Goal: Task Accomplishment & Management: Complete application form

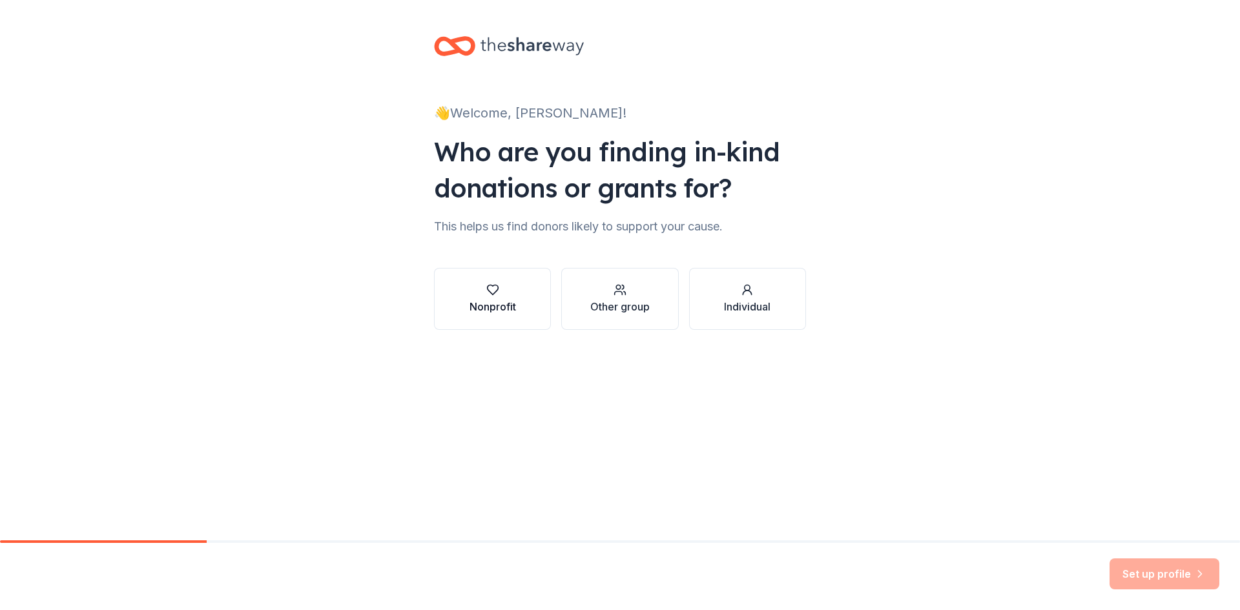
click at [498, 290] on icon "button" at bounding box center [492, 289] width 13 height 13
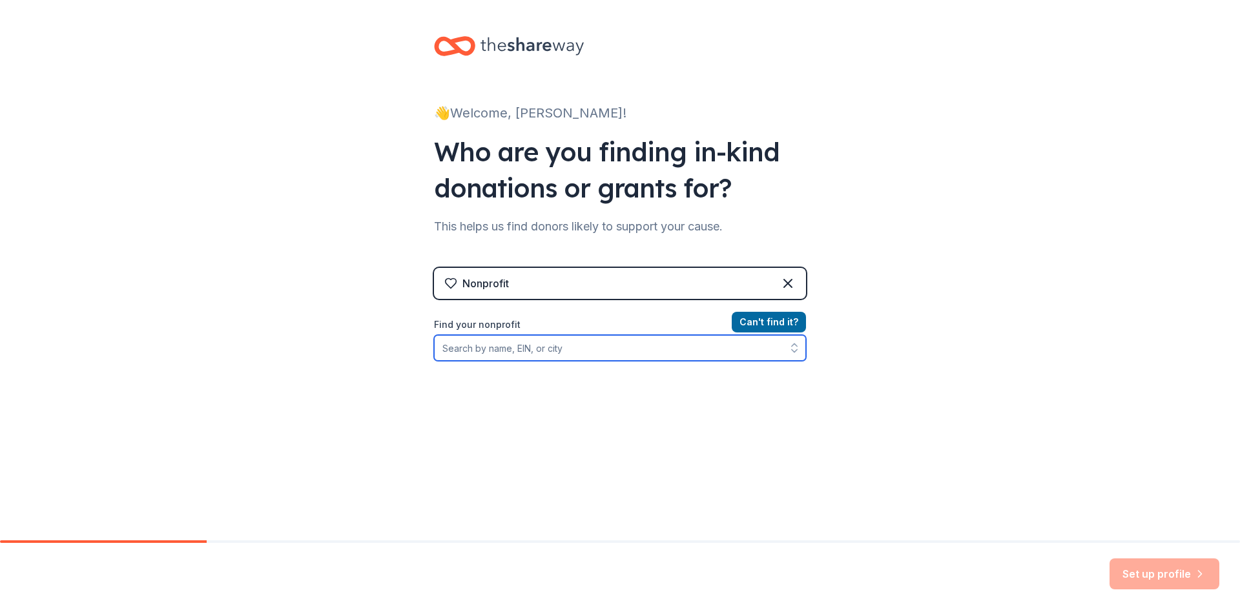
click at [710, 351] on input "Find your nonprofit" at bounding box center [620, 348] width 372 height 26
type input "fr"
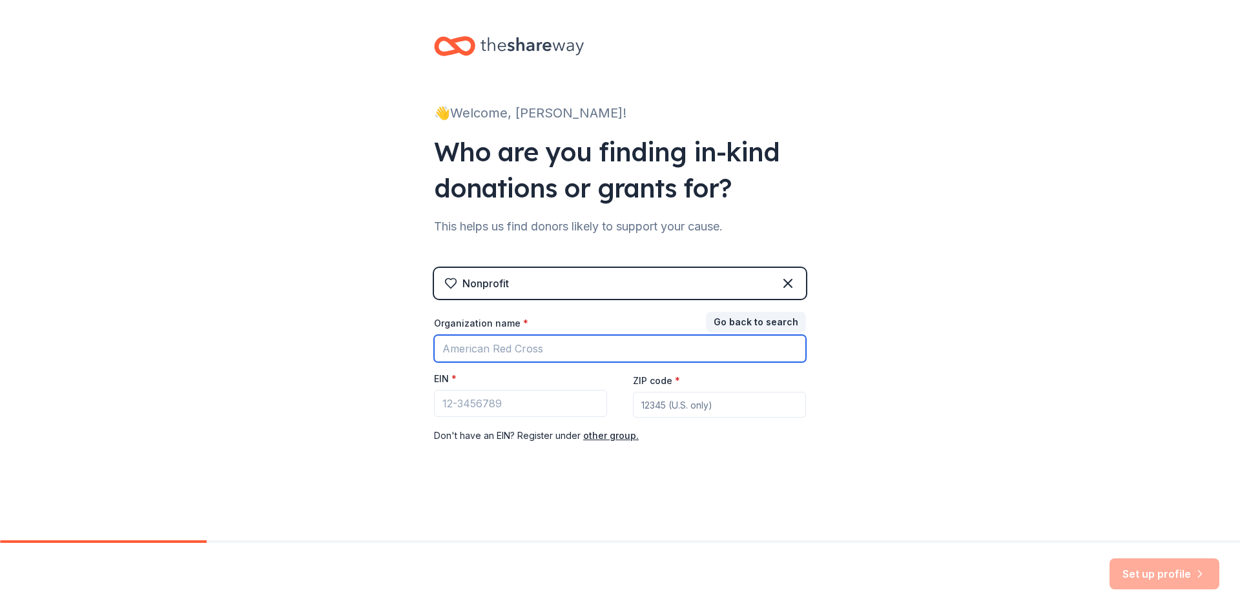
click at [706, 355] on input "Organization name *" at bounding box center [620, 348] width 372 height 27
type input "C"
type input "Friends of Music"
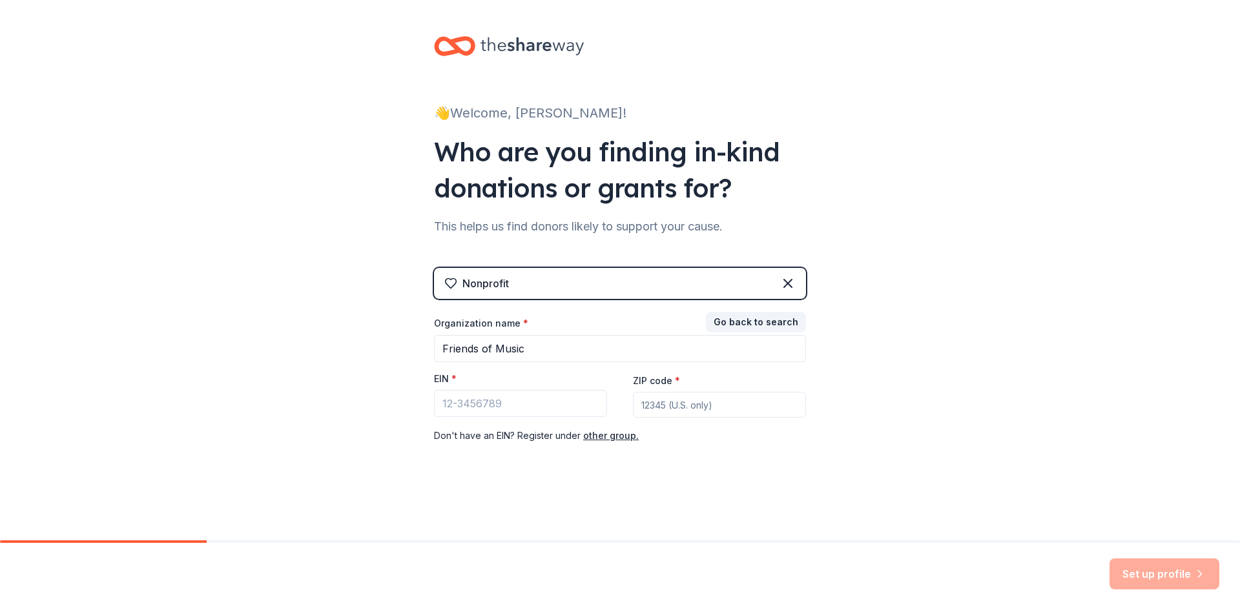
click at [721, 402] on input "ZIP code *" at bounding box center [719, 405] width 173 height 26
type input "21042"
click at [468, 391] on input "EIN *" at bounding box center [520, 403] width 173 height 27
paste input "[US_EMPLOYER_IDENTIFICATION_NUMBER]"
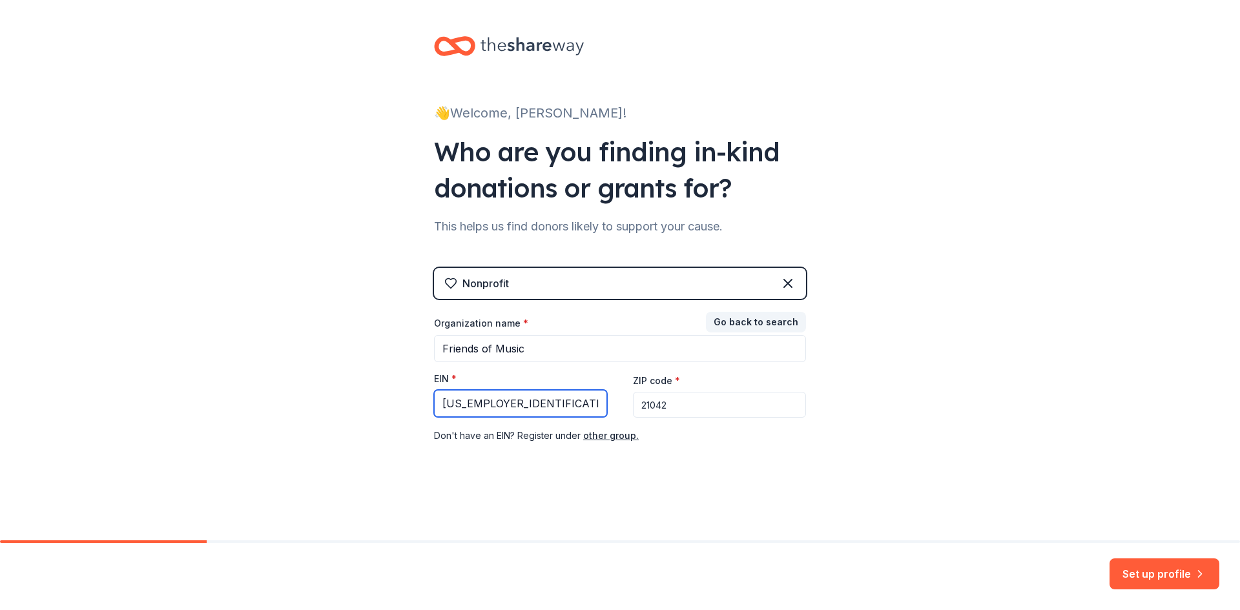
type input "[US_EMPLOYER_IDENTIFICATION_NUMBER]"
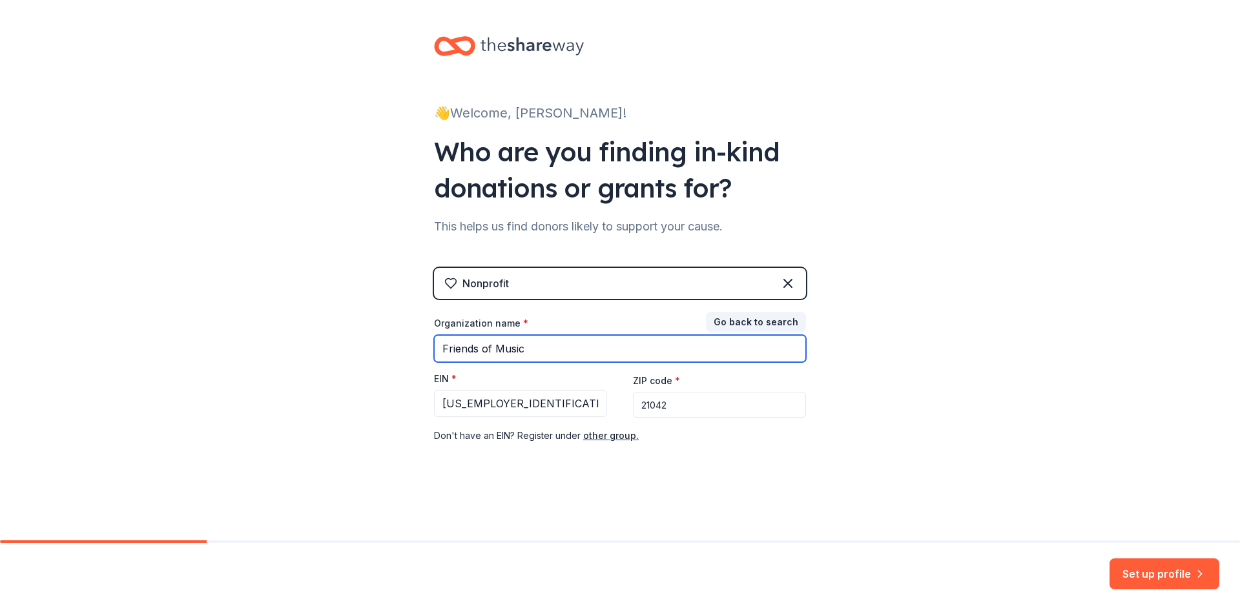
click at [442, 349] on input "Friends of Music" at bounding box center [620, 348] width 372 height 27
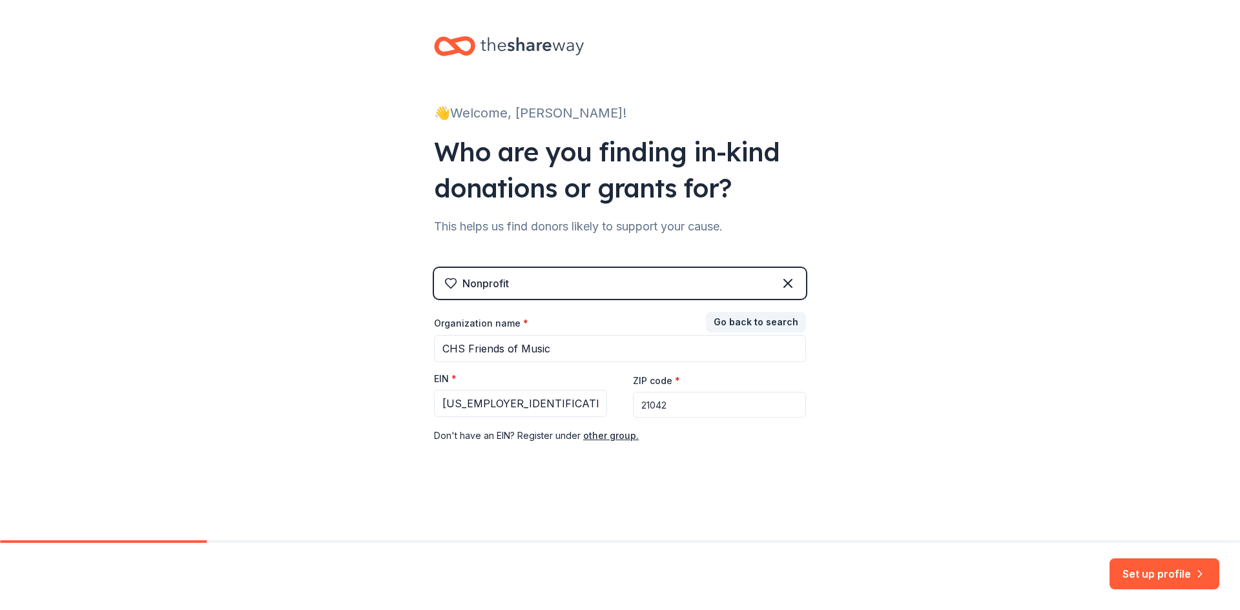
click at [971, 390] on div "👋 Welcome, [PERSON_NAME]! Who are you finding in-kind donations or grants for? …" at bounding box center [620, 265] width 1240 height 531
drag, startPoint x: 464, startPoint y: 349, endPoint x: 448, endPoint y: 349, distance: 16.1
click at [448, 349] on input "CHS Friends of Music" at bounding box center [620, 348] width 372 height 27
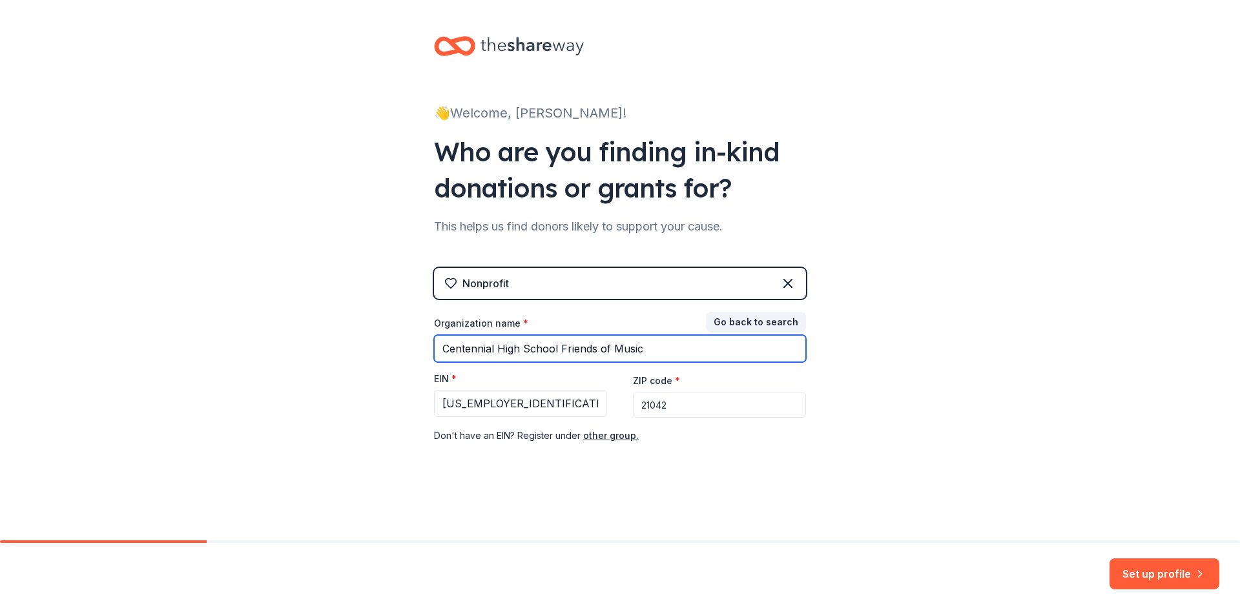
type input "Centennial High School Friends of Music"
click at [923, 332] on div "👋 Welcome, [PERSON_NAME]! Who are you finding in-kind donations or grants for? …" at bounding box center [620, 265] width 1240 height 531
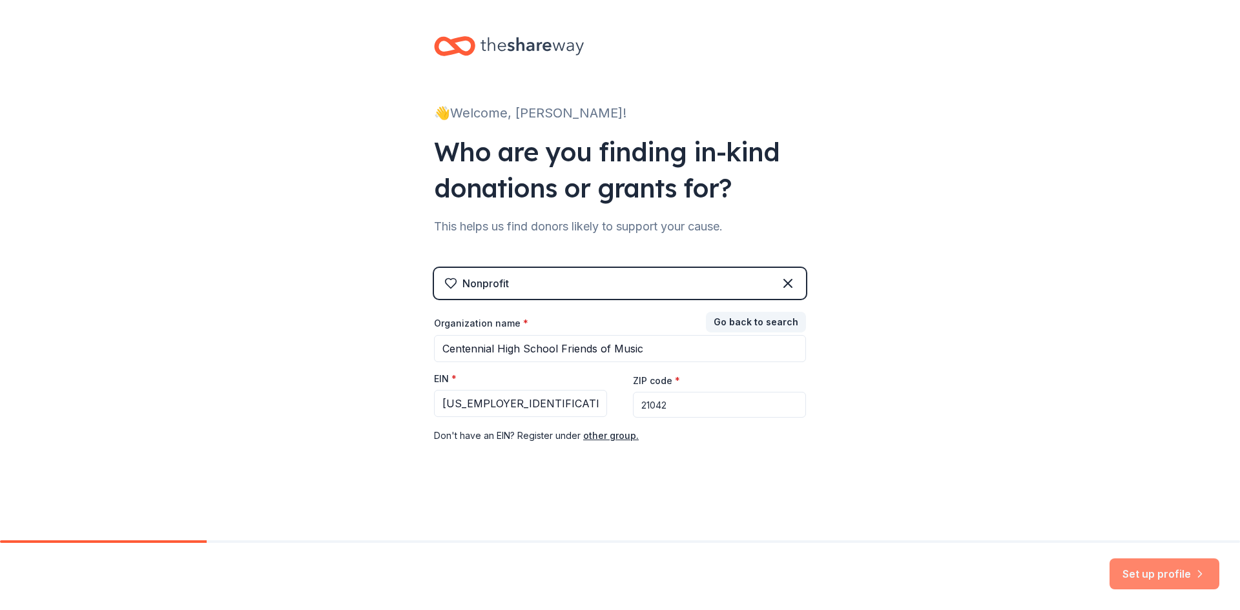
click at [1165, 571] on button "Set up profile" at bounding box center [1164, 574] width 110 height 31
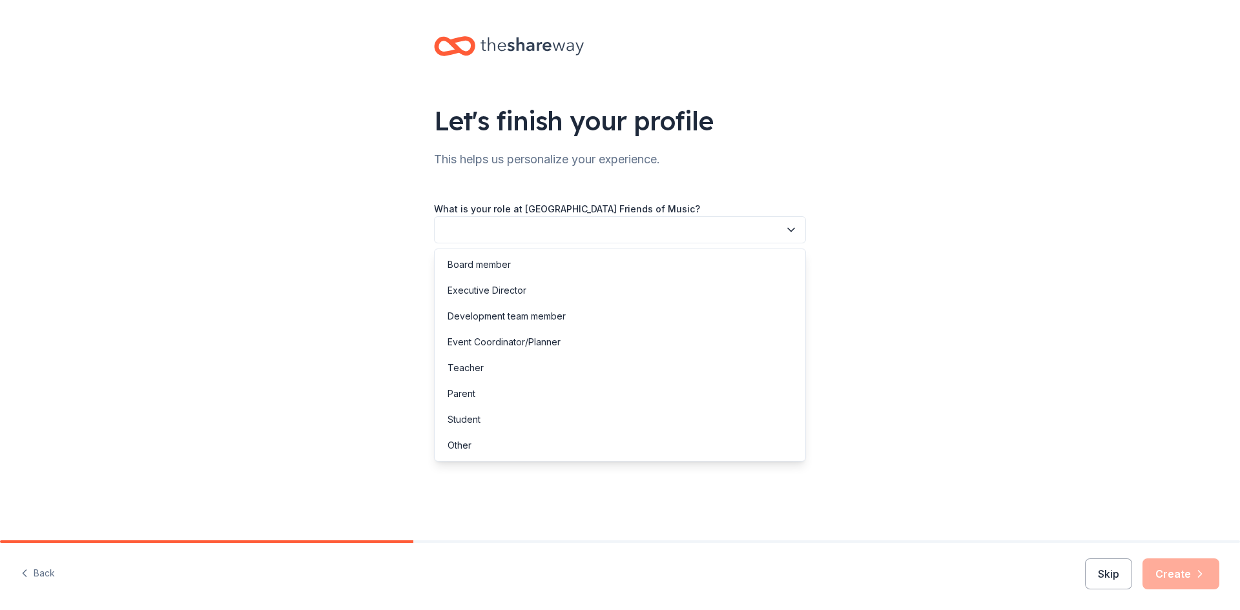
click at [790, 229] on icon "button" at bounding box center [791, 229] width 13 height 13
click at [626, 391] on div "Parent" at bounding box center [619, 394] width 365 height 26
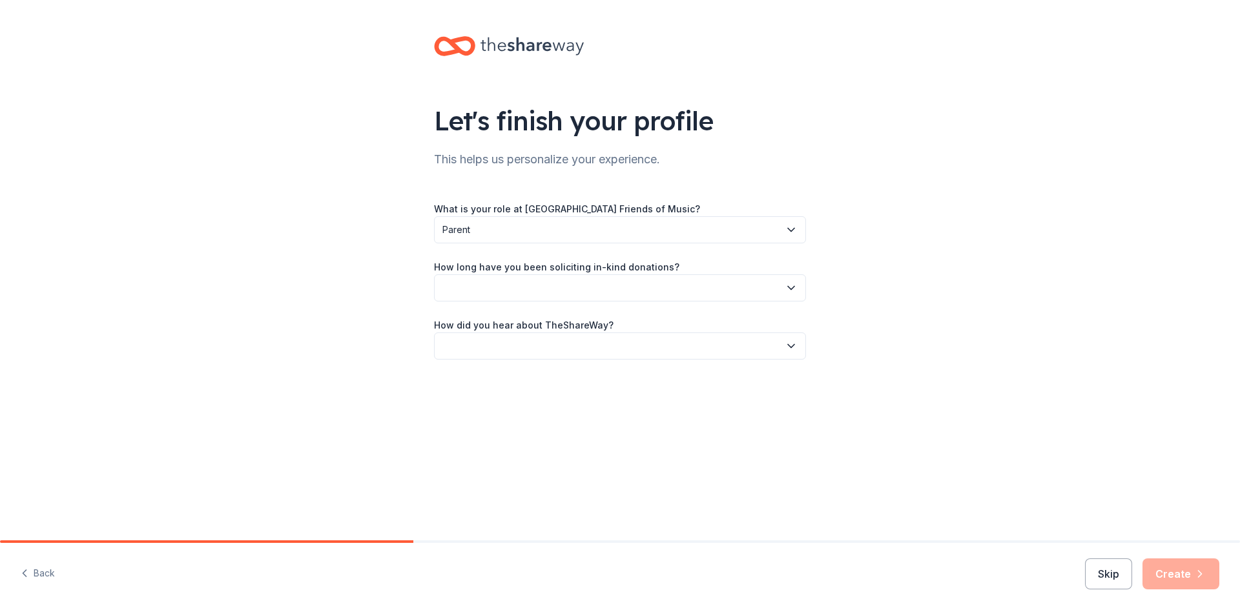
click at [783, 293] on button "button" at bounding box center [620, 287] width 372 height 27
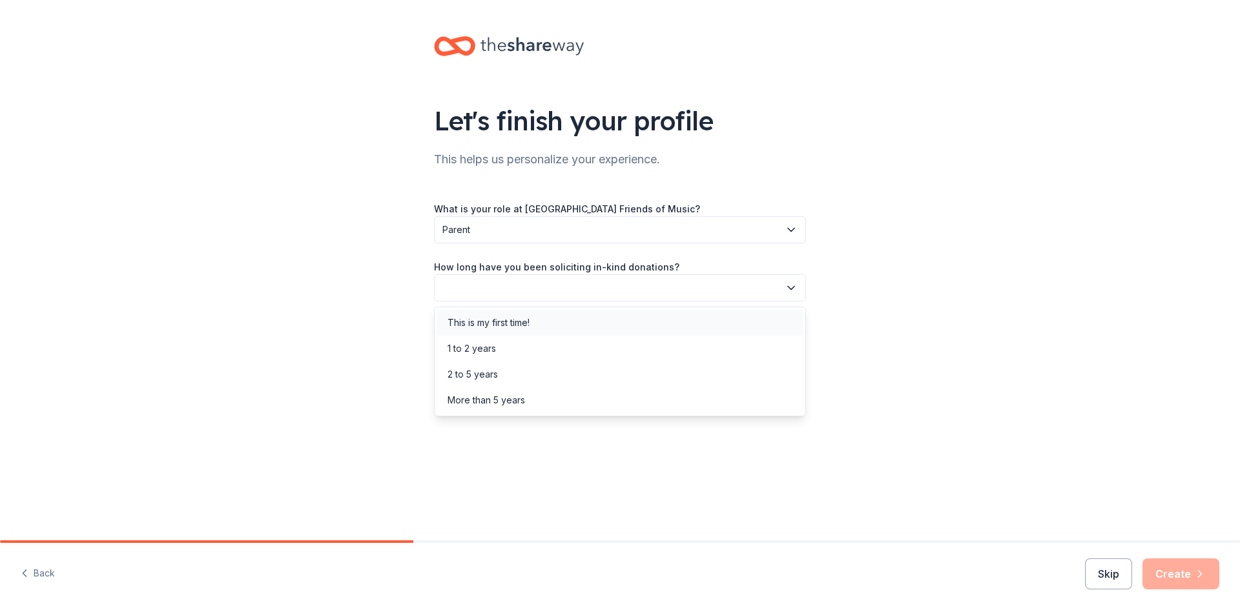
click at [750, 322] on div "This is my first time!" at bounding box center [619, 323] width 365 height 26
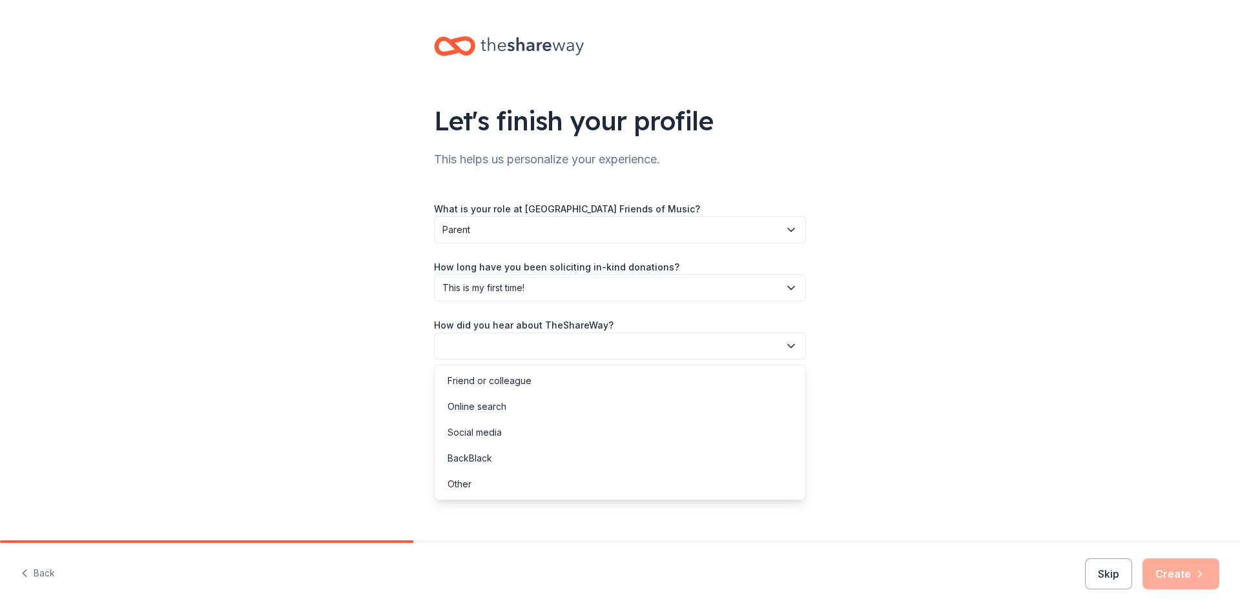
click at [770, 348] on button "button" at bounding box center [620, 346] width 372 height 27
click at [568, 473] on div "Other" at bounding box center [619, 484] width 365 height 26
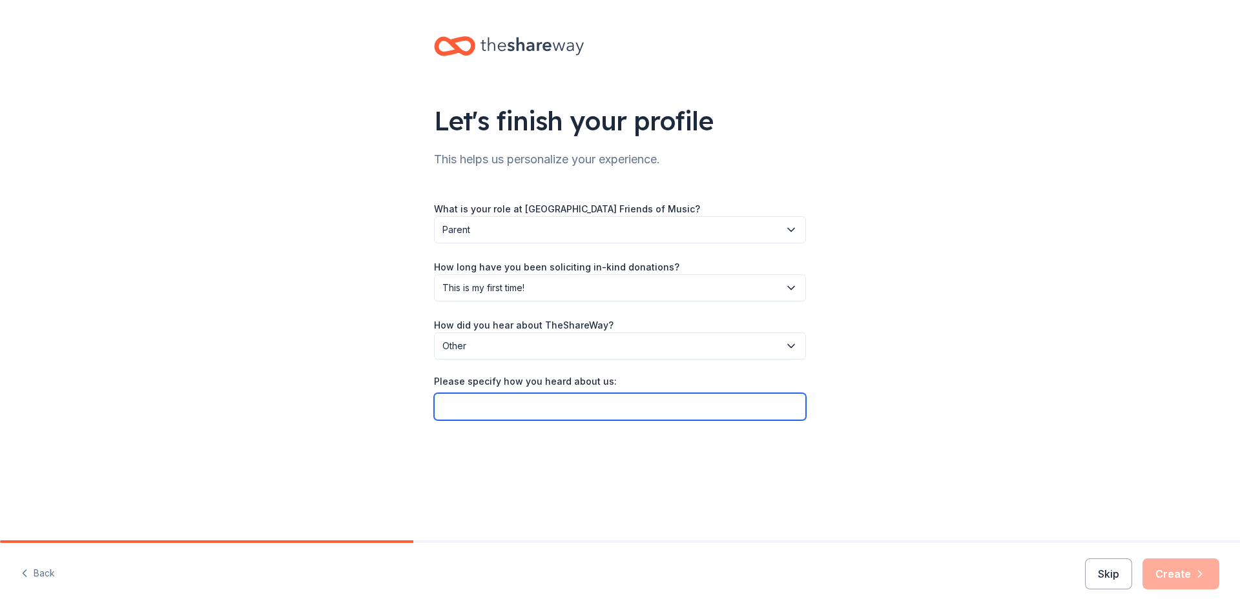
click at [743, 412] on input "Please specify how you heard about us:" at bounding box center [620, 406] width 372 height 27
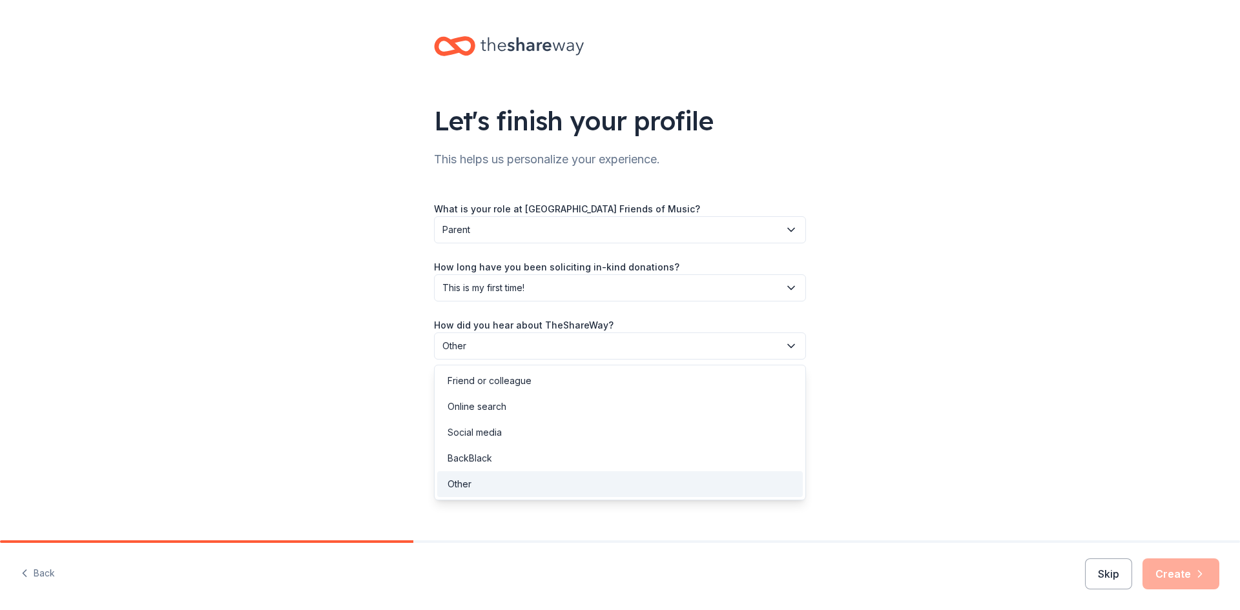
click at [756, 343] on span "Other" at bounding box center [610, 345] width 337 height 15
click at [737, 377] on div "Friend or colleague" at bounding box center [619, 381] width 365 height 26
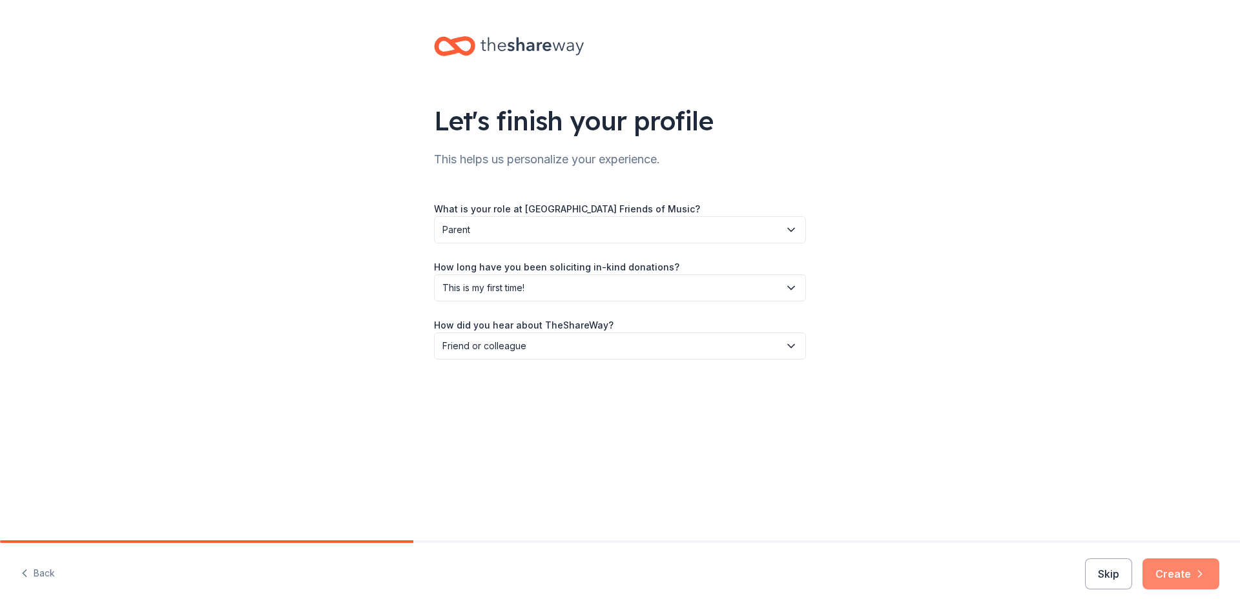
click at [1202, 575] on icon "button" at bounding box center [1199, 574] width 13 height 13
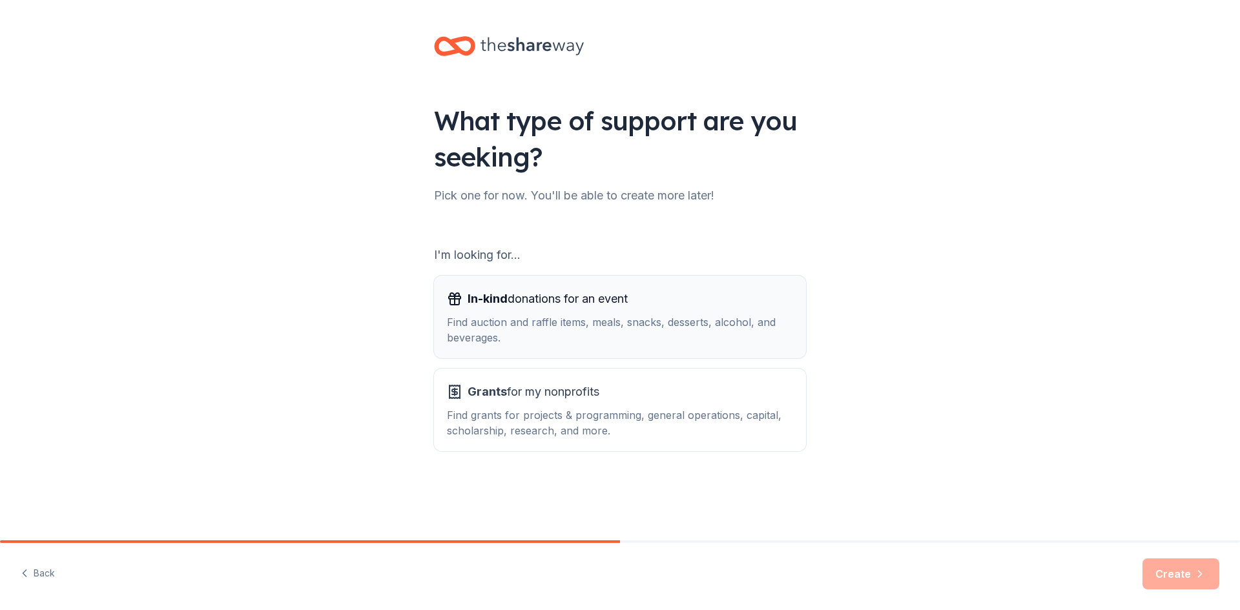
click at [713, 337] on div "Find auction and raffle items, meals, snacks, desserts, alcohol, and beverages." at bounding box center [620, 329] width 346 height 31
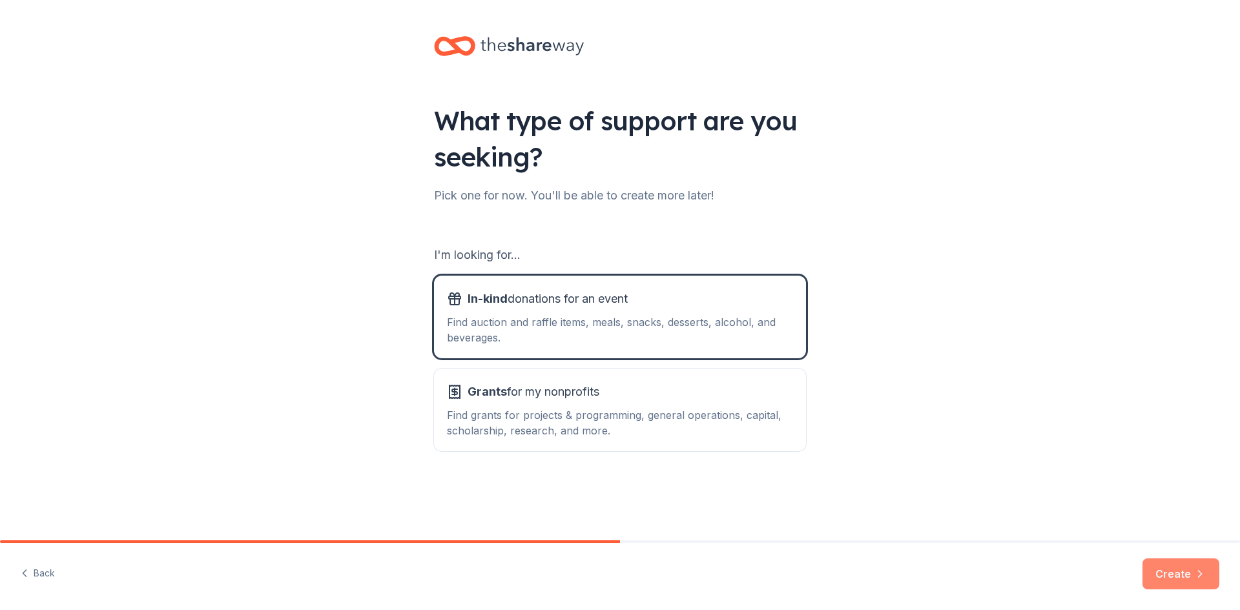
click at [1193, 575] on button "Create" at bounding box center [1180, 574] width 77 height 31
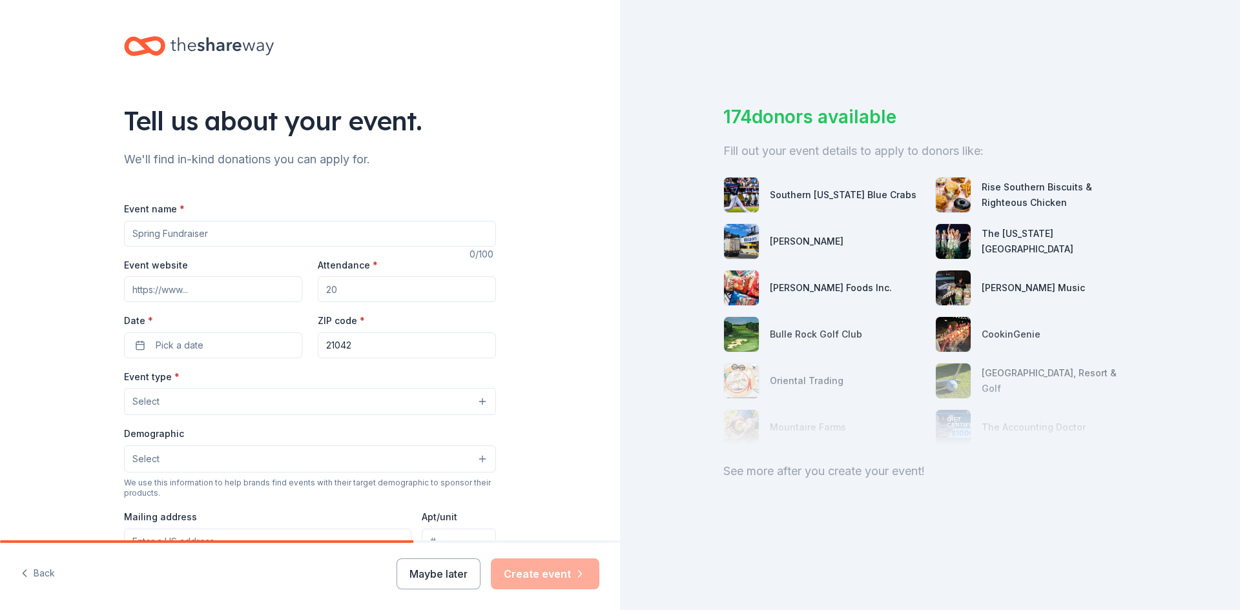
click at [348, 225] on input "Event name *" at bounding box center [310, 234] width 372 height 26
type input "Bingo"
click at [364, 280] on input "Attendance *" at bounding box center [407, 289] width 178 height 26
type input "100"
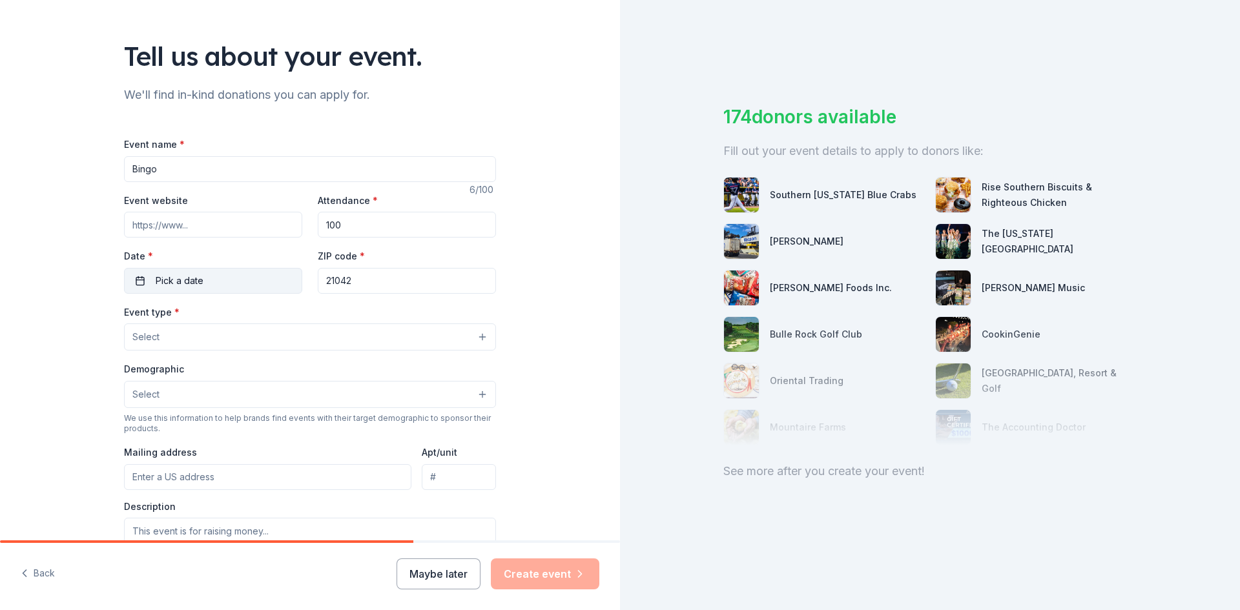
click at [180, 276] on span "Pick a date" at bounding box center [180, 280] width 48 height 15
click at [276, 313] on button "Go to next month" at bounding box center [278, 315] width 18 height 18
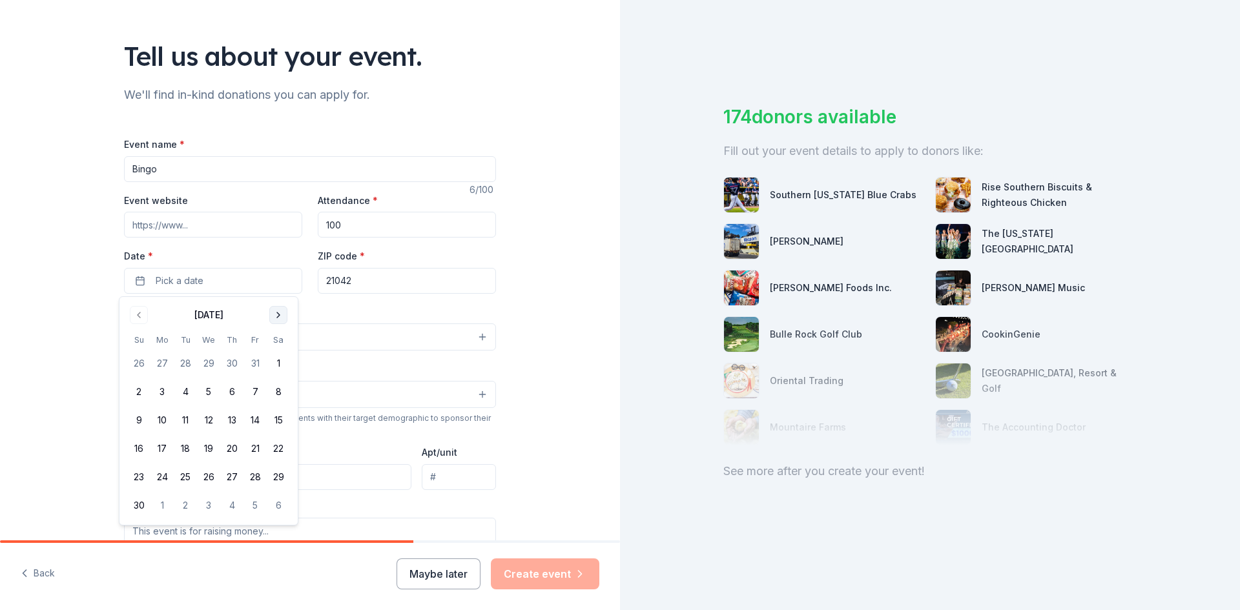
click at [276, 313] on button "Go to next month" at bounding box center [278, 315] width 18 height 18
click at [276, 446] on button "28" at bounding box center [278, 448] width 23 height 23
click at [5, 324] on div "Tell us about your event. We'll find in-kind donations you can apply for. Event…" at bounding box center [310, 364] width 620 height 859
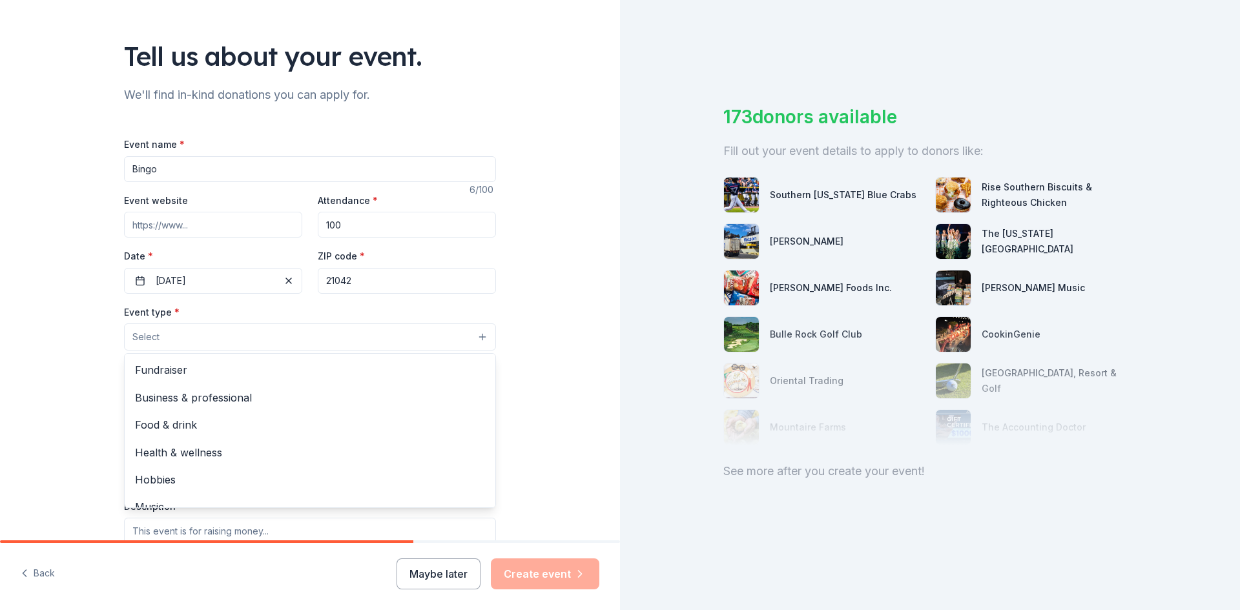
click at [217, 337] on button "Select" at bounding box center [310, 337] width 372 height 27
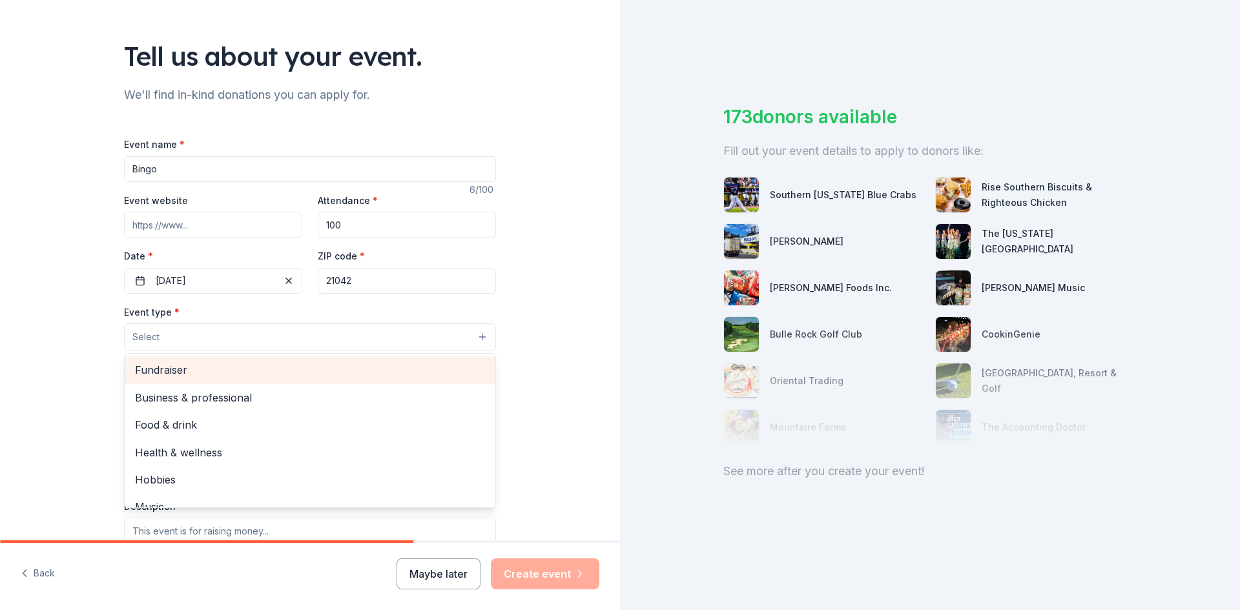
click at [229, 369] on span "Fundraiser" at bounding box center [310, 370] width 350 height 17
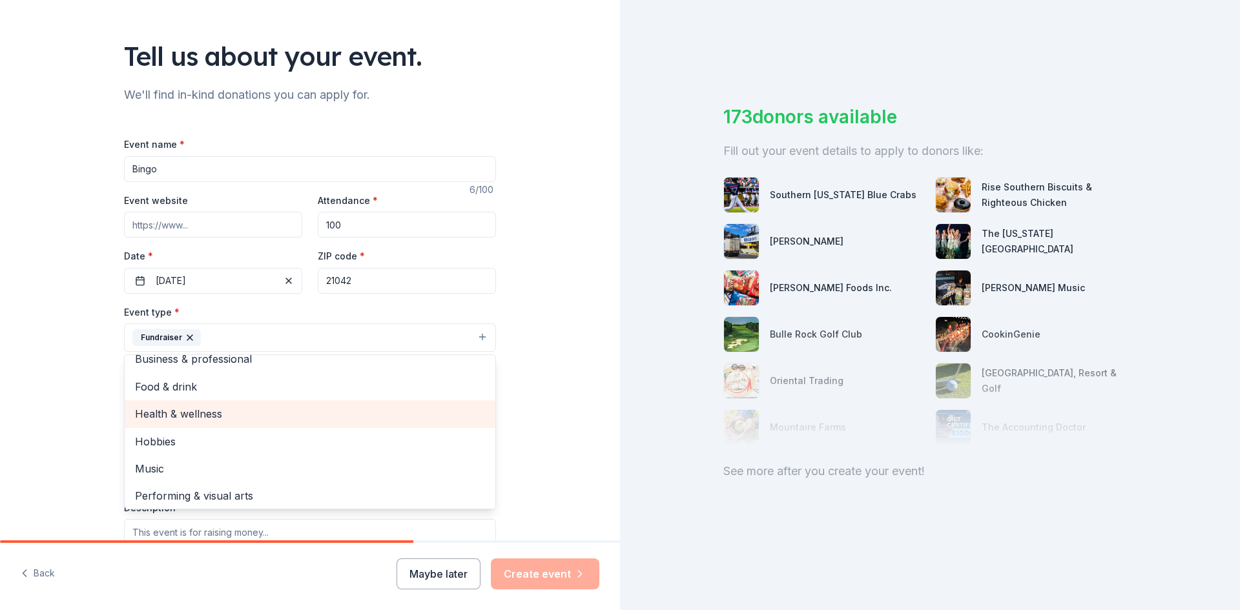
scroll to position [15, 0]
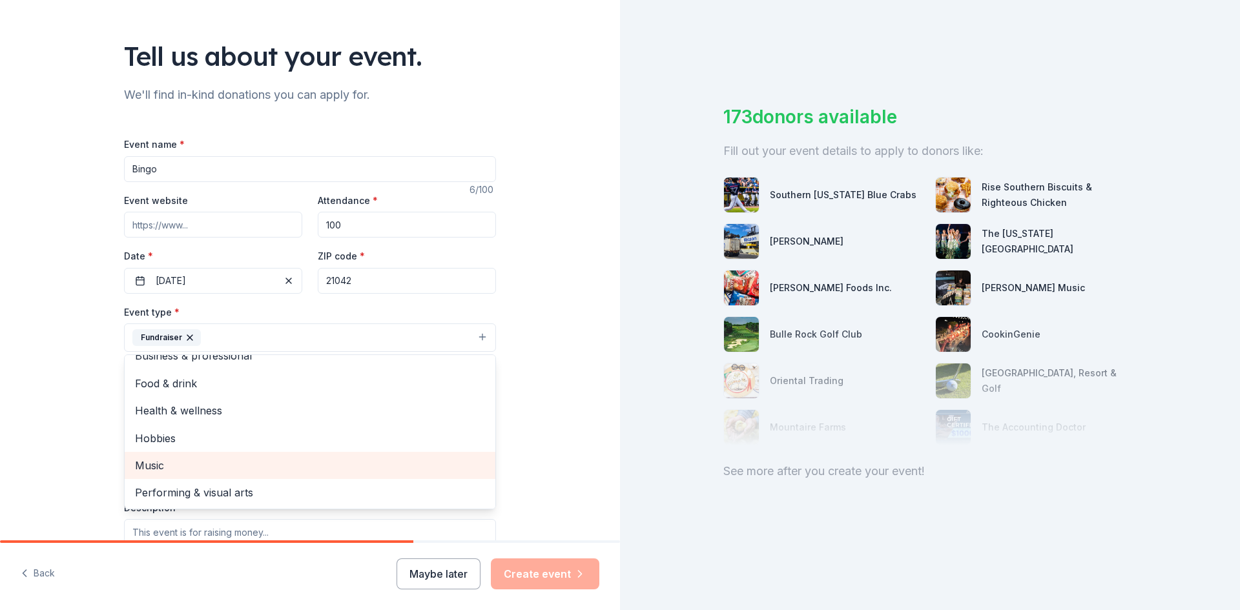
click at [310, 468] on span "Music" at bounding box center [310, 465] width 350 height 17
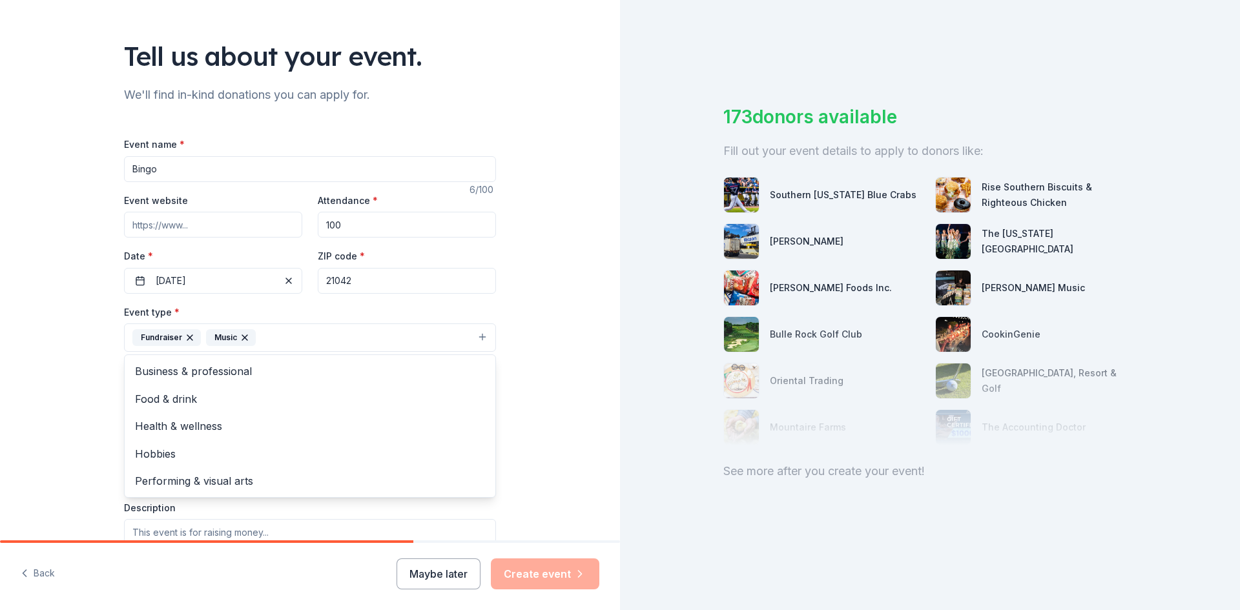
click at [546, 401] on div "Tell us about your event. We'll find in-kind donations you can apply for. Event…" at bounding box center [310, 365] width 620 height 861
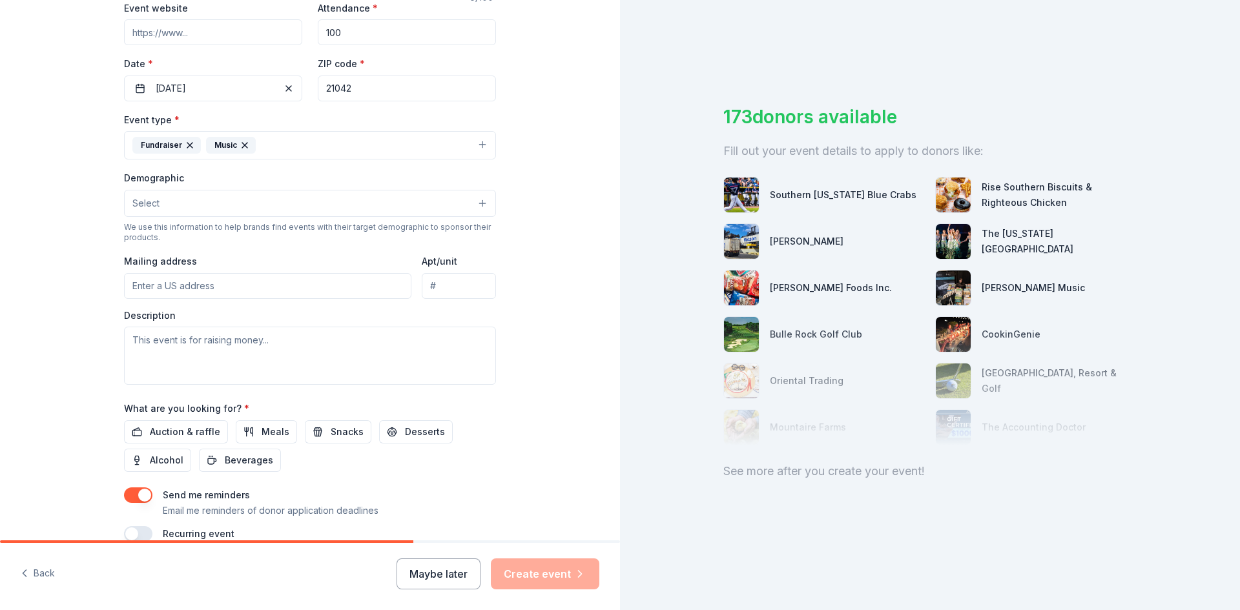
scroll to position [258, 0]
click at [392, 200] on button "Select" at bounding box center [310, 202] width 372 height 27
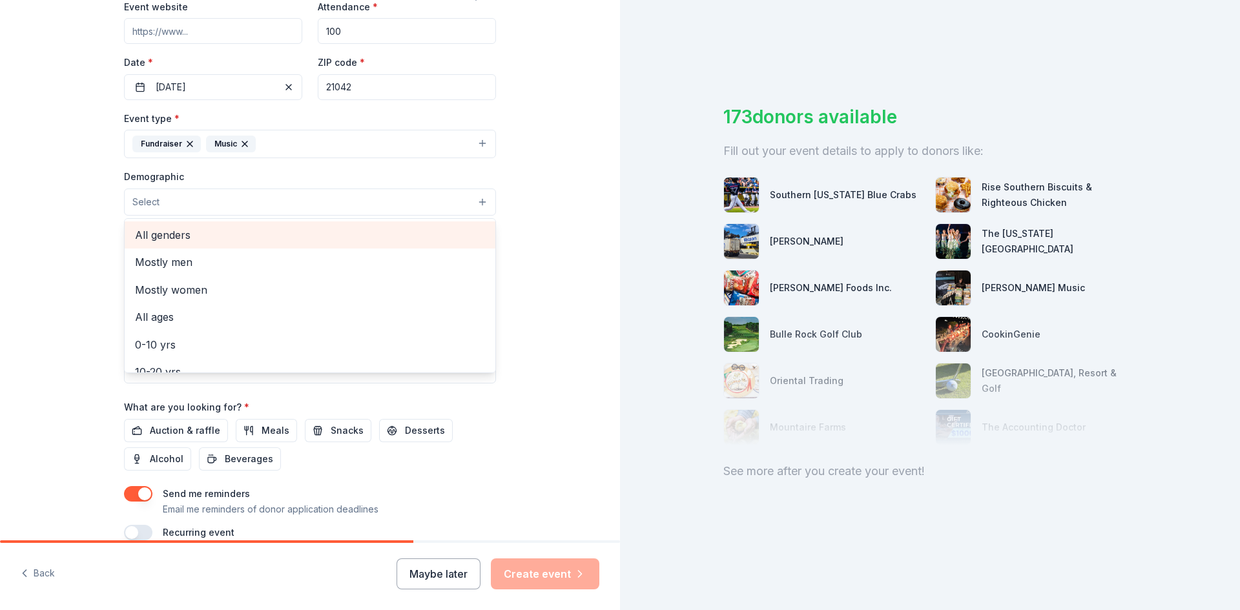
click at [378, 229] on span "All genders" at bounding box center [310, 235] width 350 height 17
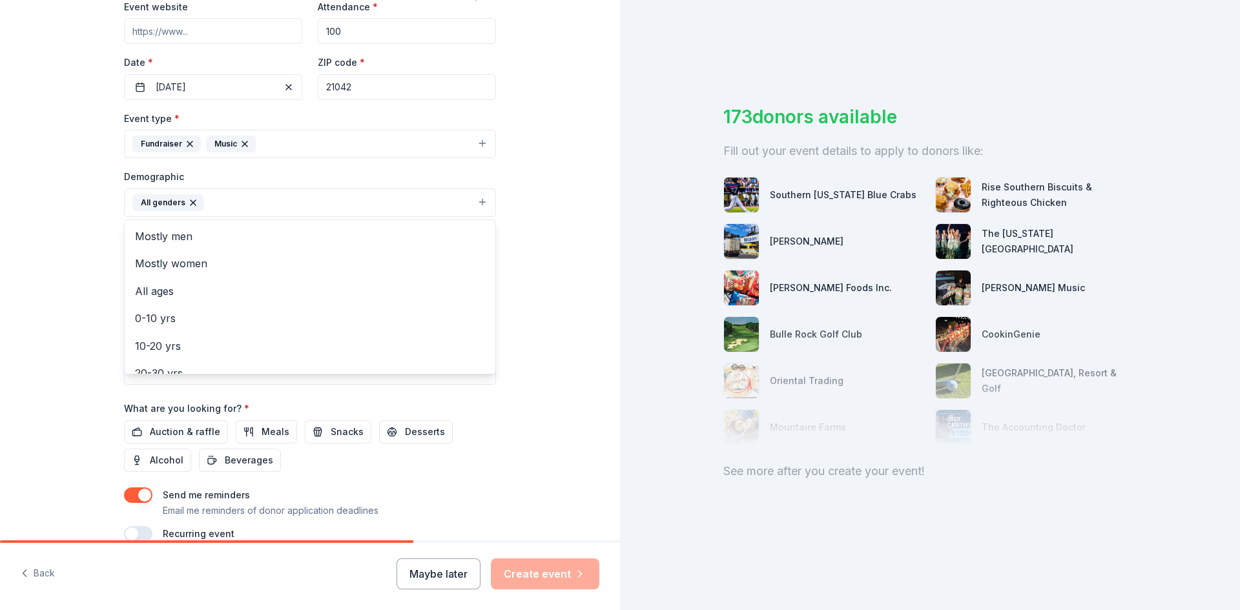
click at [188, 200] on icon "button" at bounding box center [193, 203] width 10 height 10
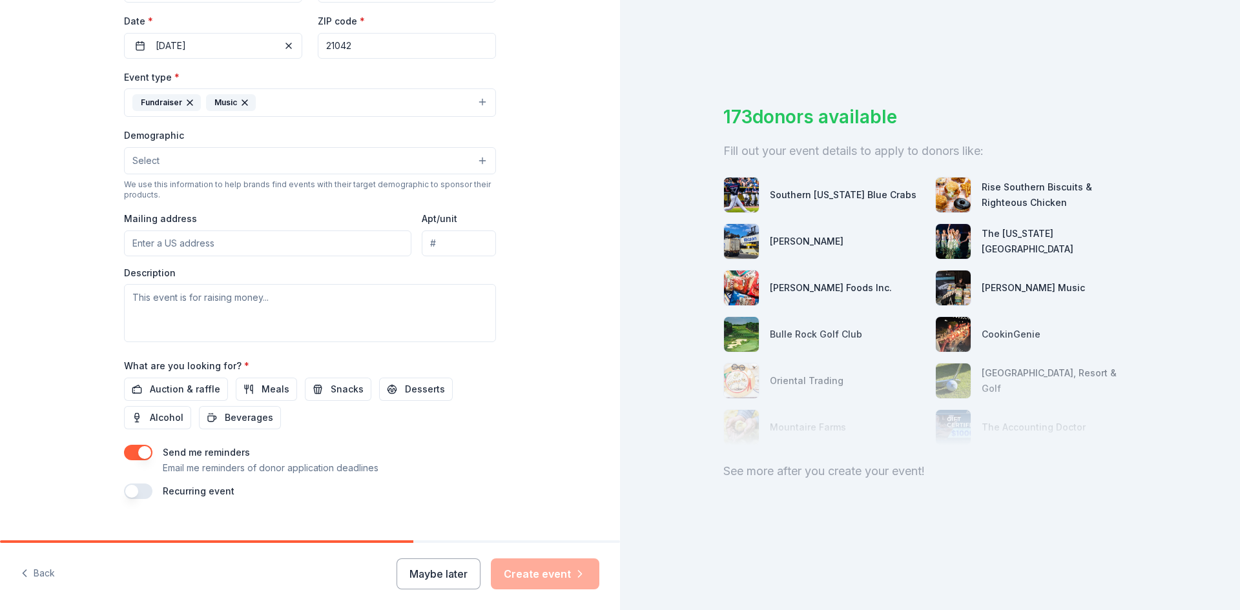
scroll to position [320, 0]
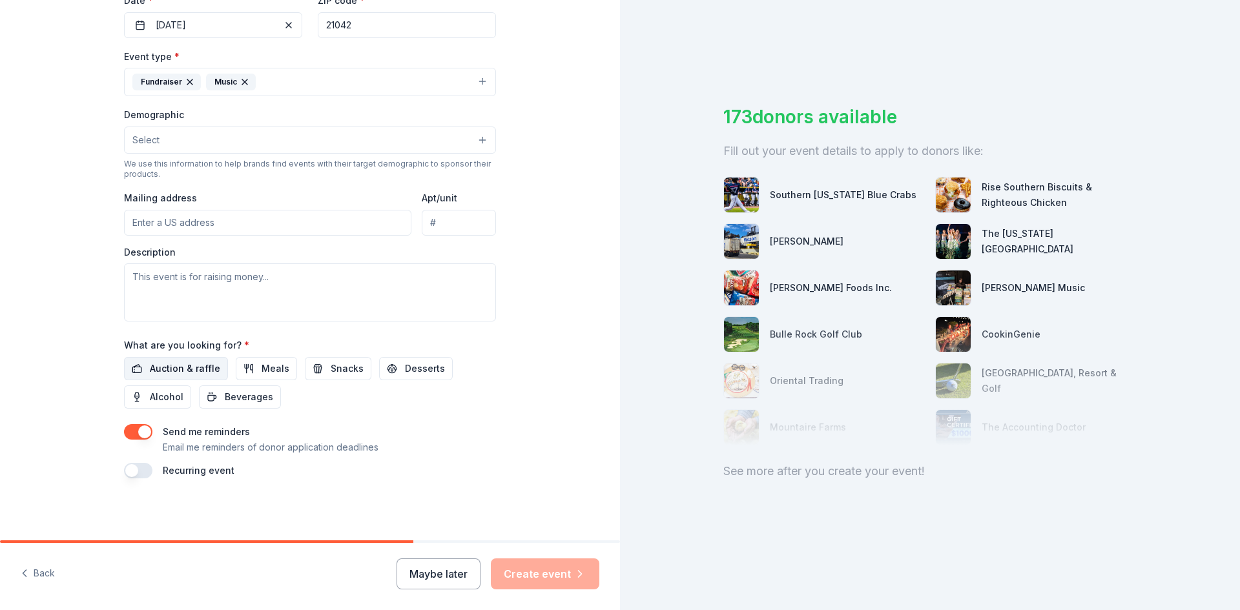
click at [199, 363] on span "Auction & raffle" at bounding box center [185, 368] width 70 height 15
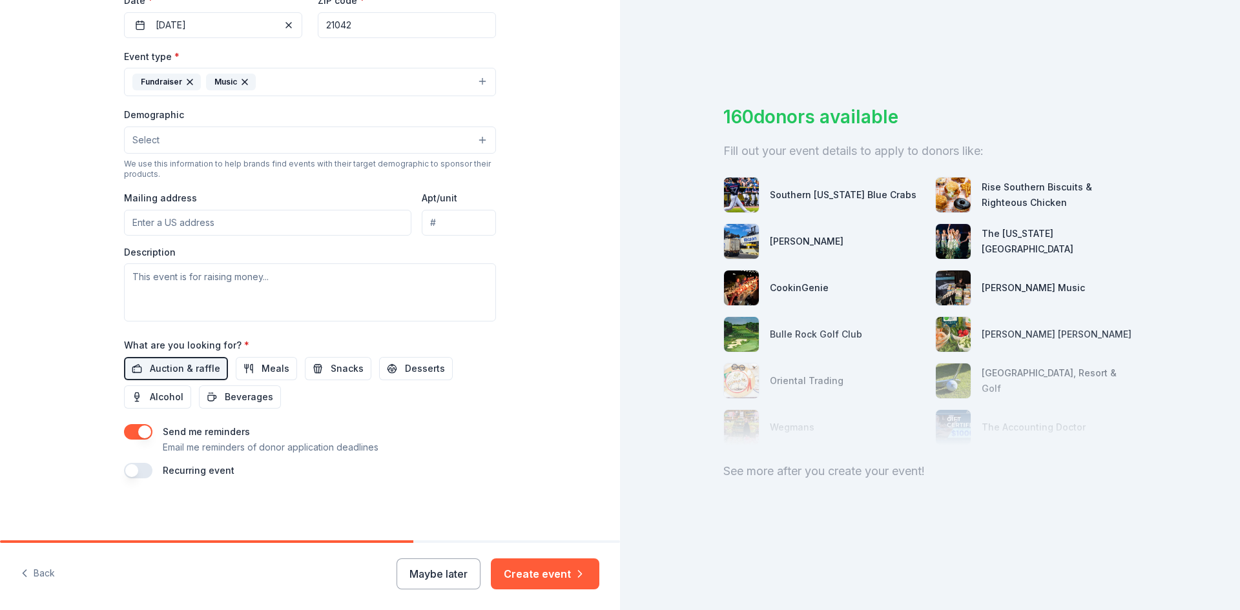
click at [127, 433] on button "button" at bounding box center [138, 431] width 28 height 15
click at [562, 575] on button "Create event" at bounding box center [545, 574] width 108 height 31
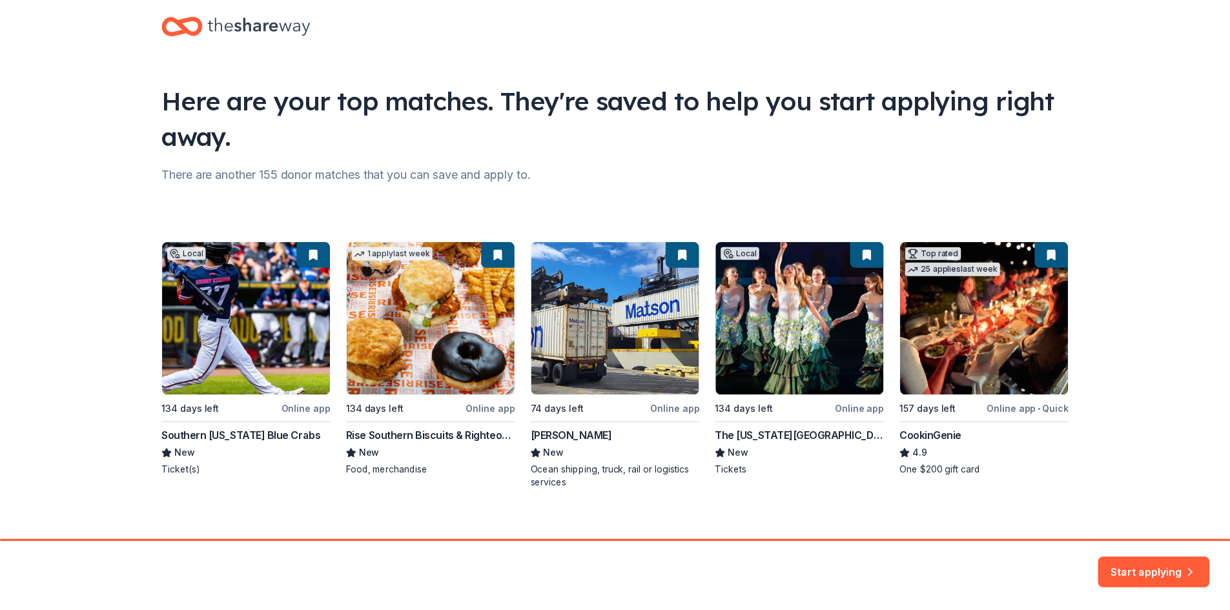
scroll to position [34, 0]
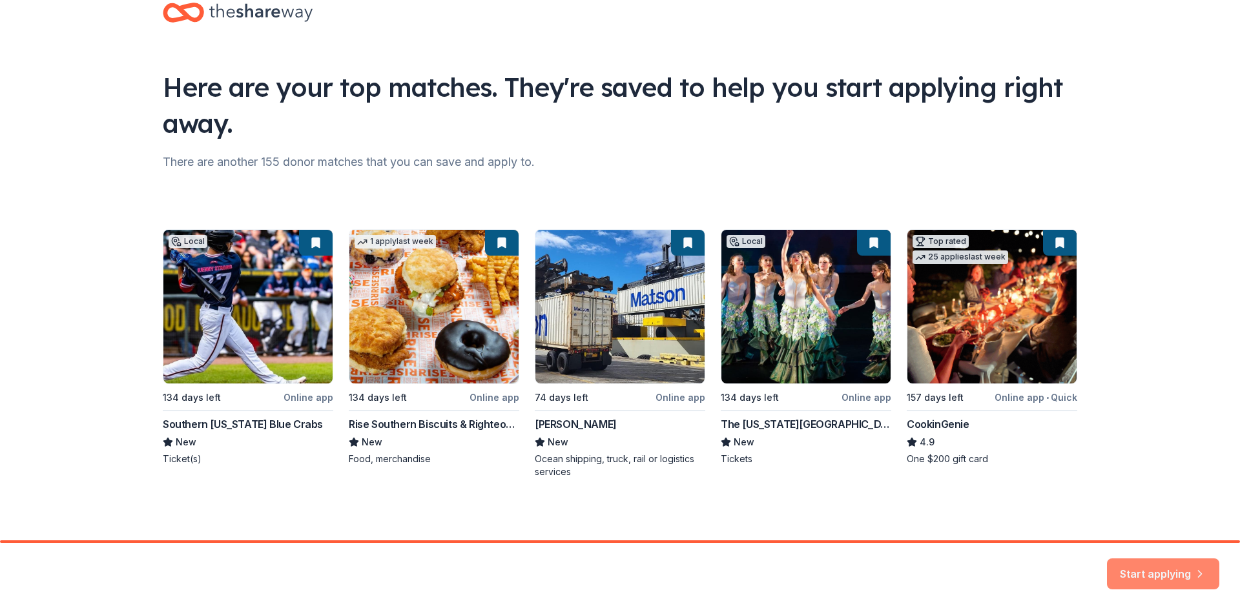
click at [1144, 568] on button "Start applying" at bounding box center [1163, 566] width 112 height 31
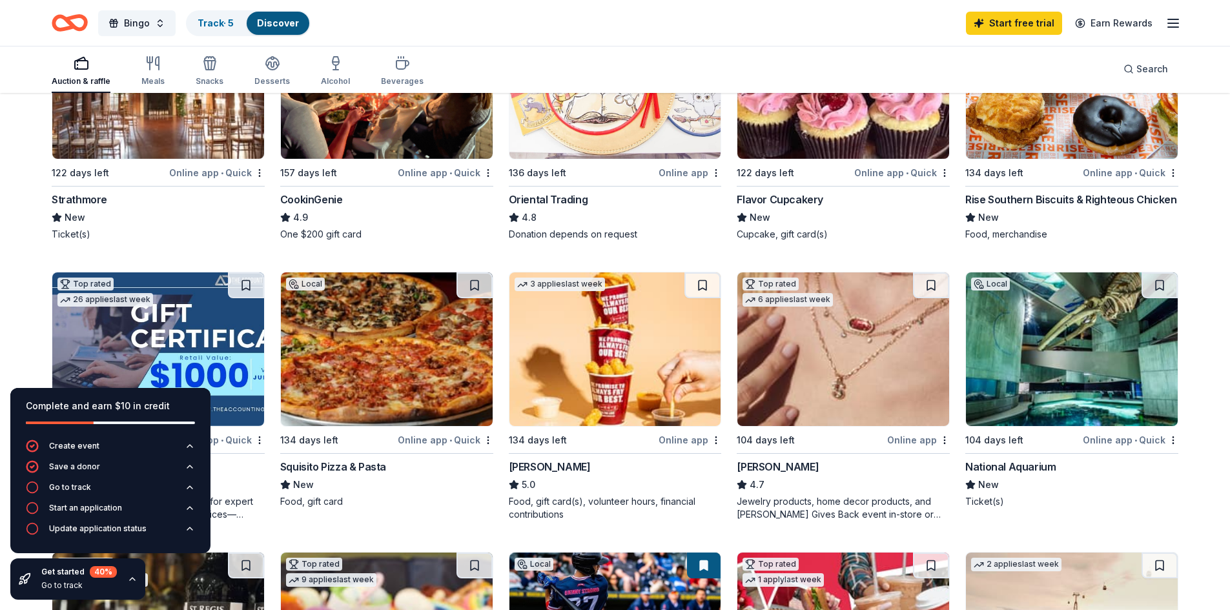
scroll to position [323, 0]
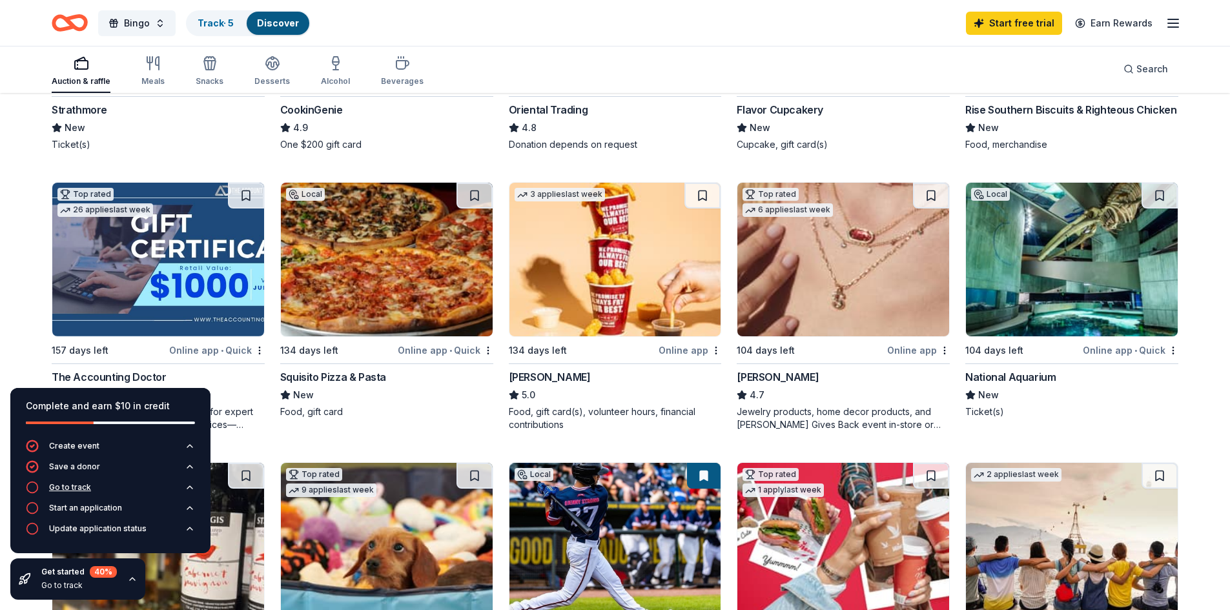
click at [138, 484] on button "Go to track" at bounding box center [110, 491] width 169 height 21
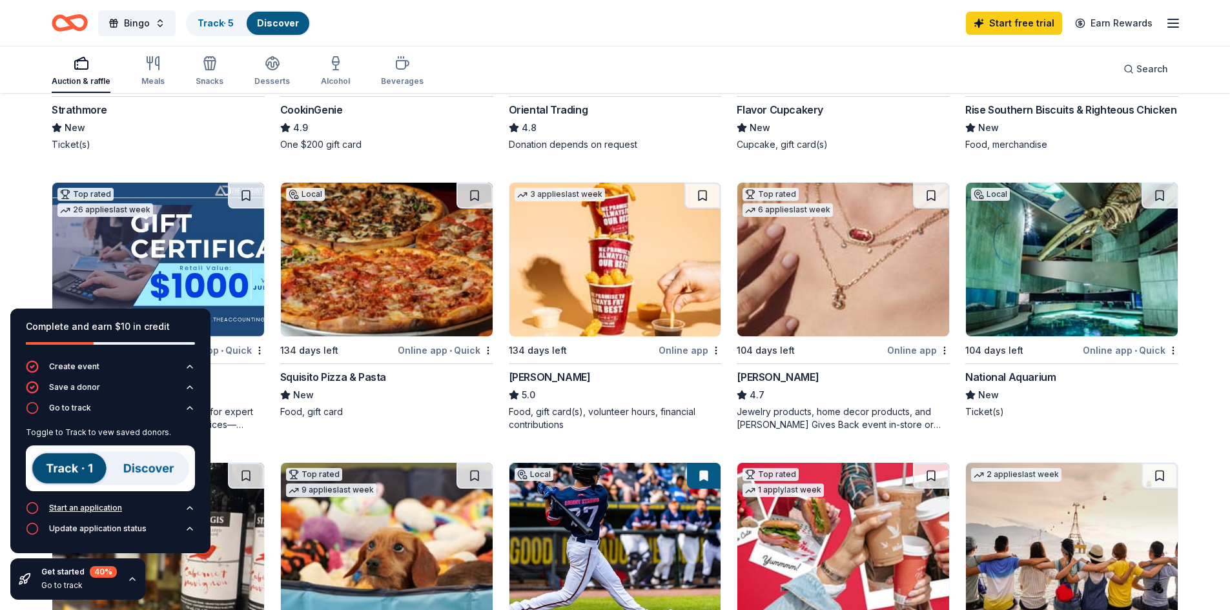
click at [155, 510] on button "Start an application" at bounding box center [110, 512] width 169 height 21
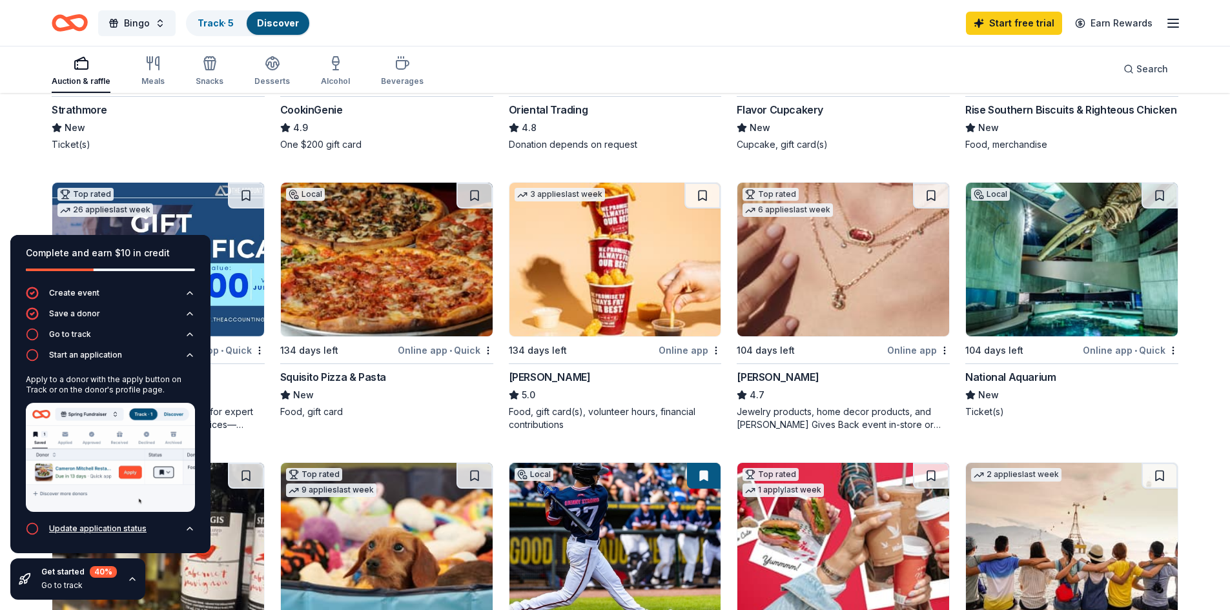
click at [146, 530] on button "Update application status" at bounding box center [110, 532] width 169 height 21
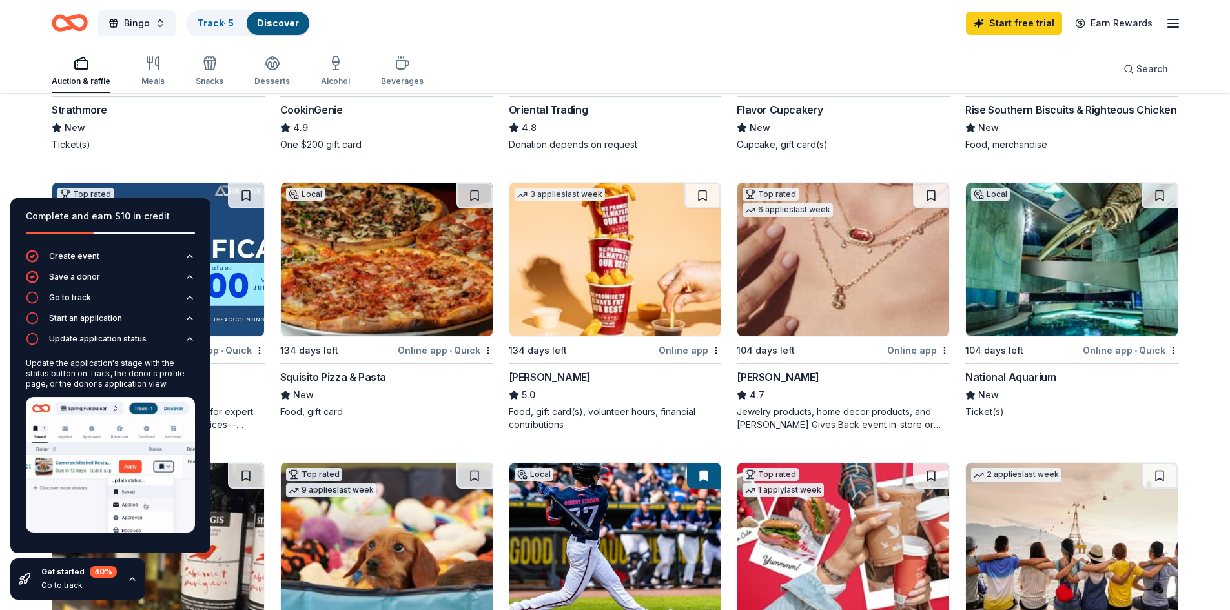
click at [131, 579] on icon "button" at bounding box center [132, 579] width 10 height 10
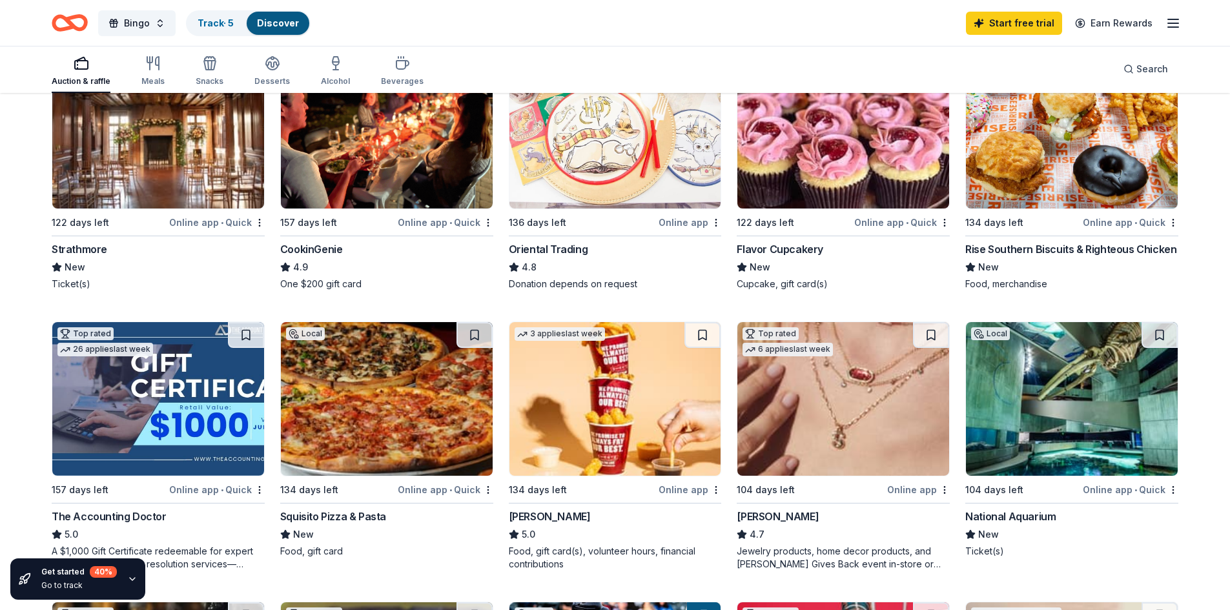
scroll to position [129, 0]
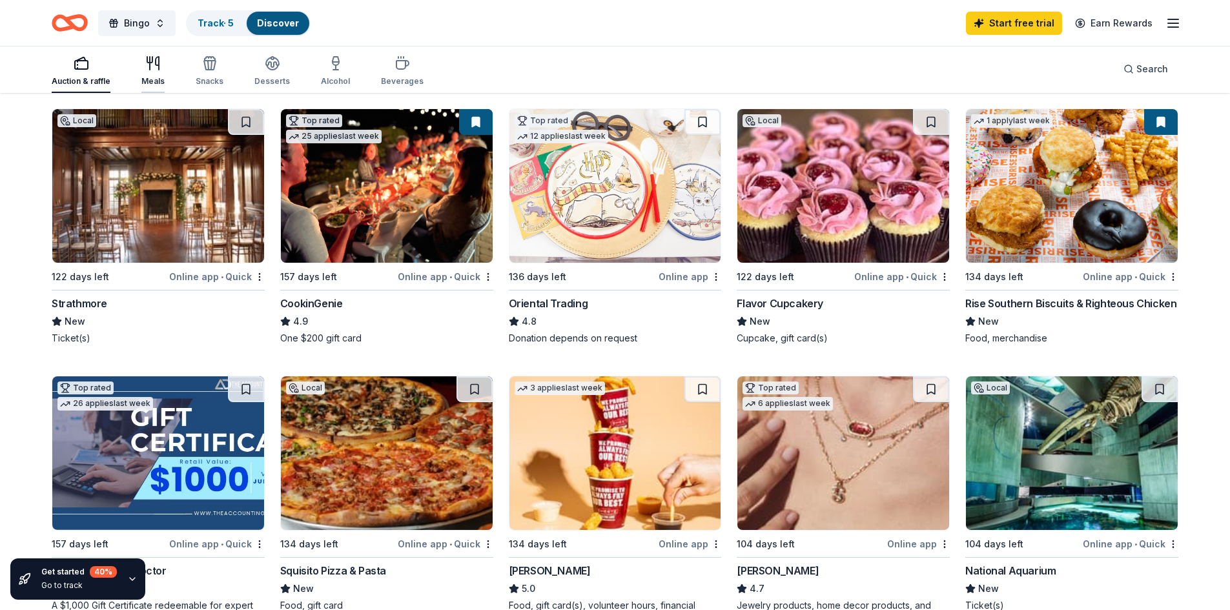
click at [154, 83] on div "Meals" at bounding box center [152, 81] width 23 height 10
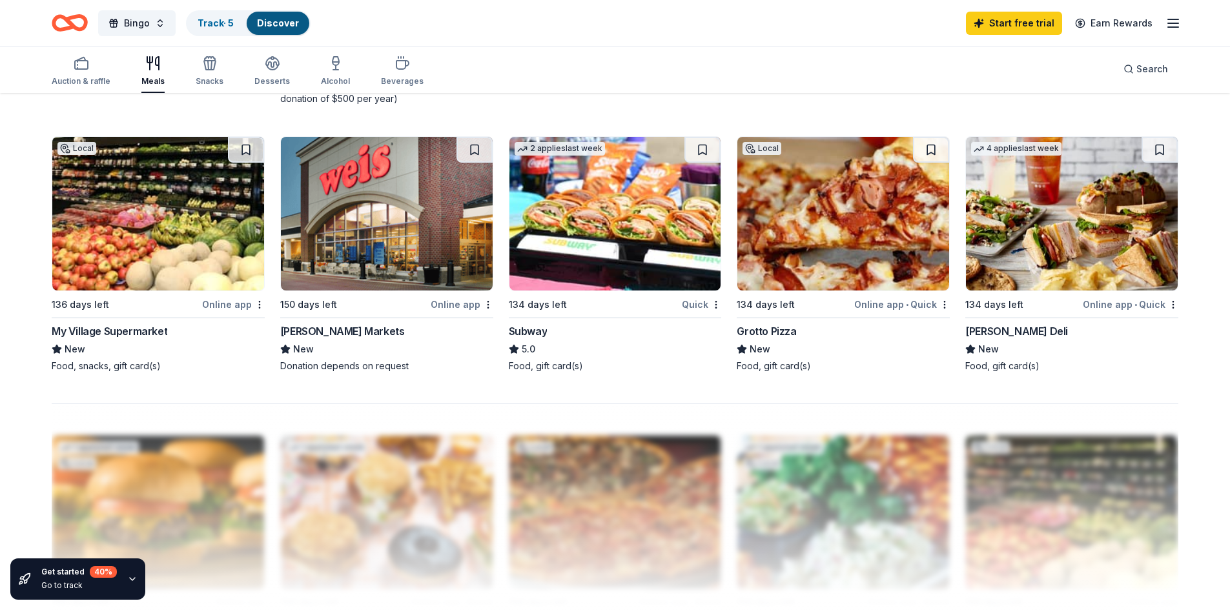
scroll to position [969, 0]
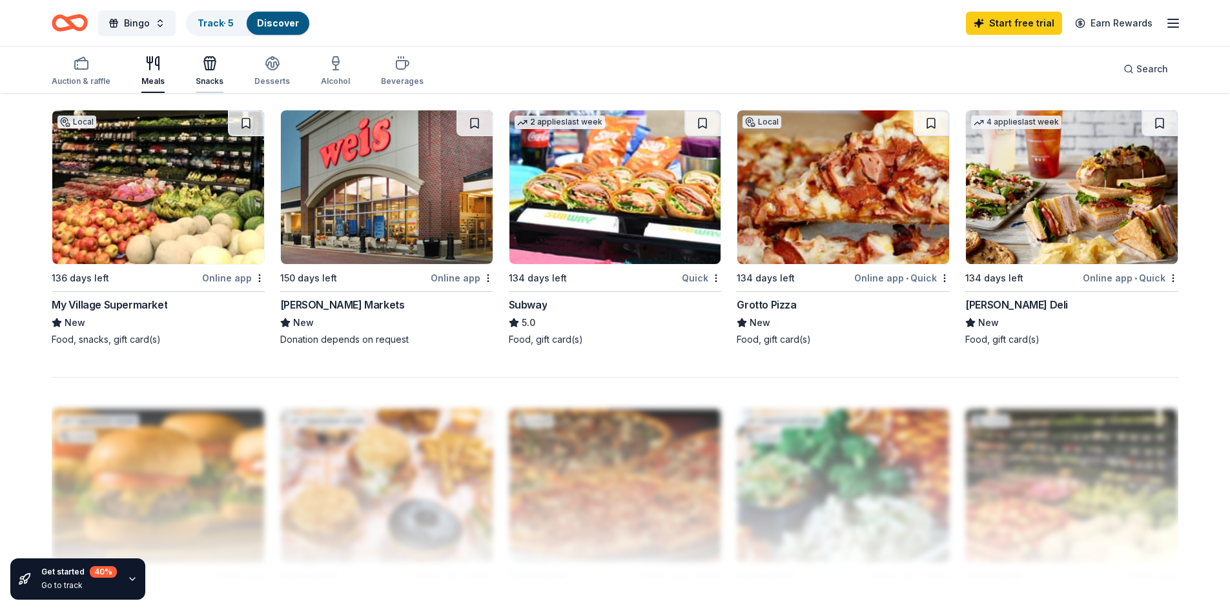
click at [212, 74] on div "Snacks" at bounding box center [210, 71] width 28 height 31
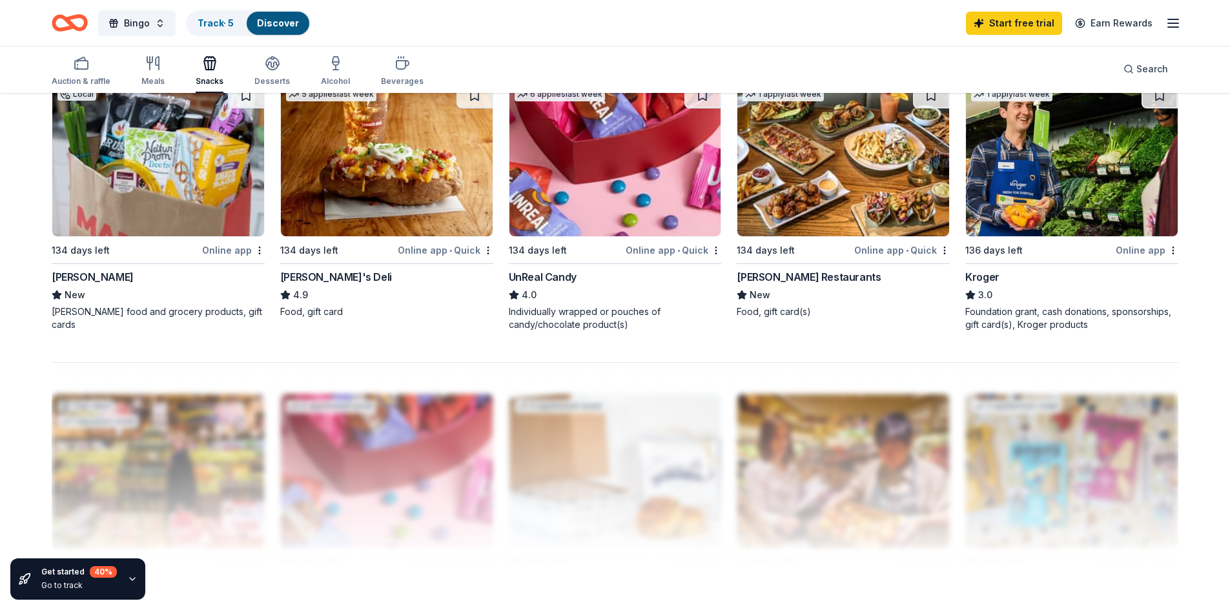
scroll to position [1033, 0]
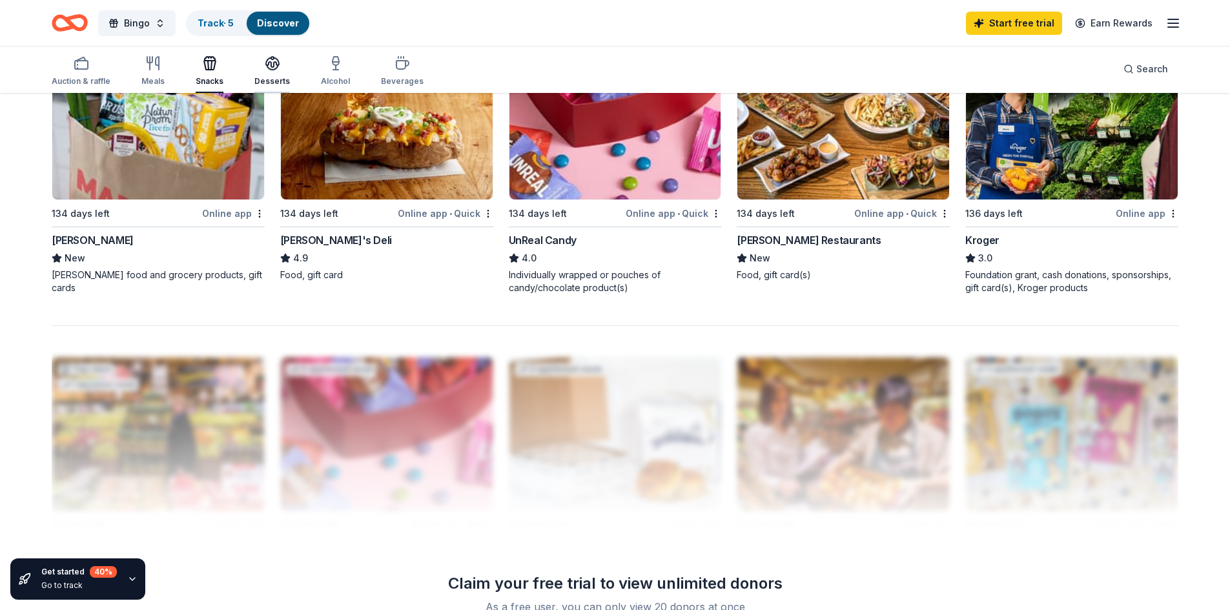
click at [271, 76] on div "Desserts" at bounding box center [272, 81] width 36 height 10
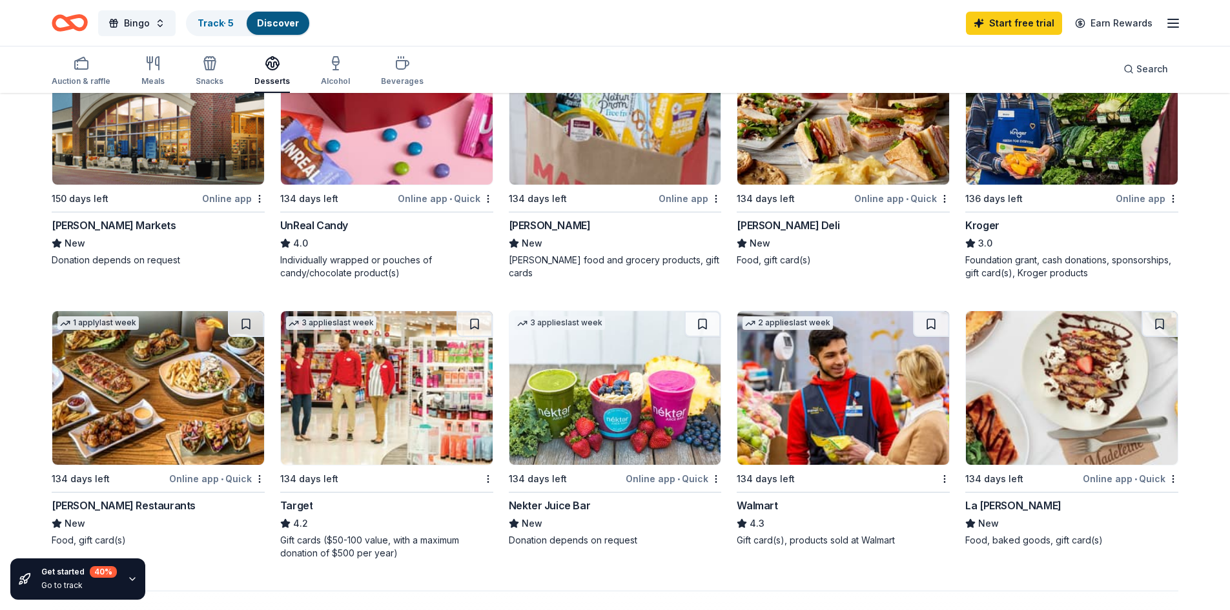
scroll to position [839, 0]
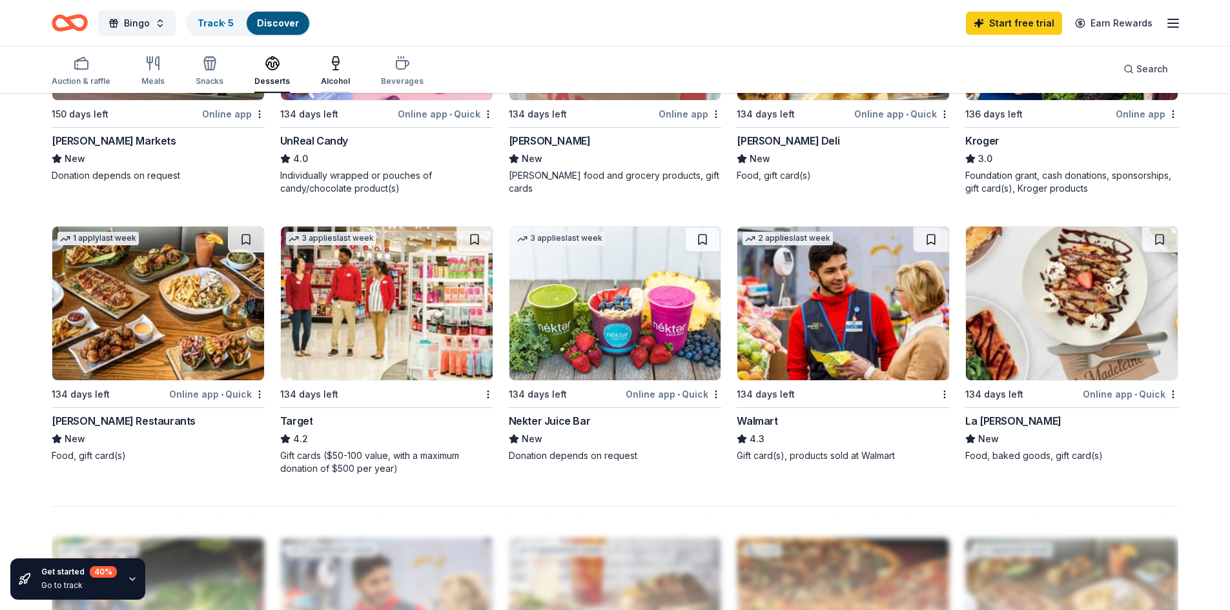
click at [331, 74] on div "Alcohol" at bounding box center [335, 71] width 29 height 31
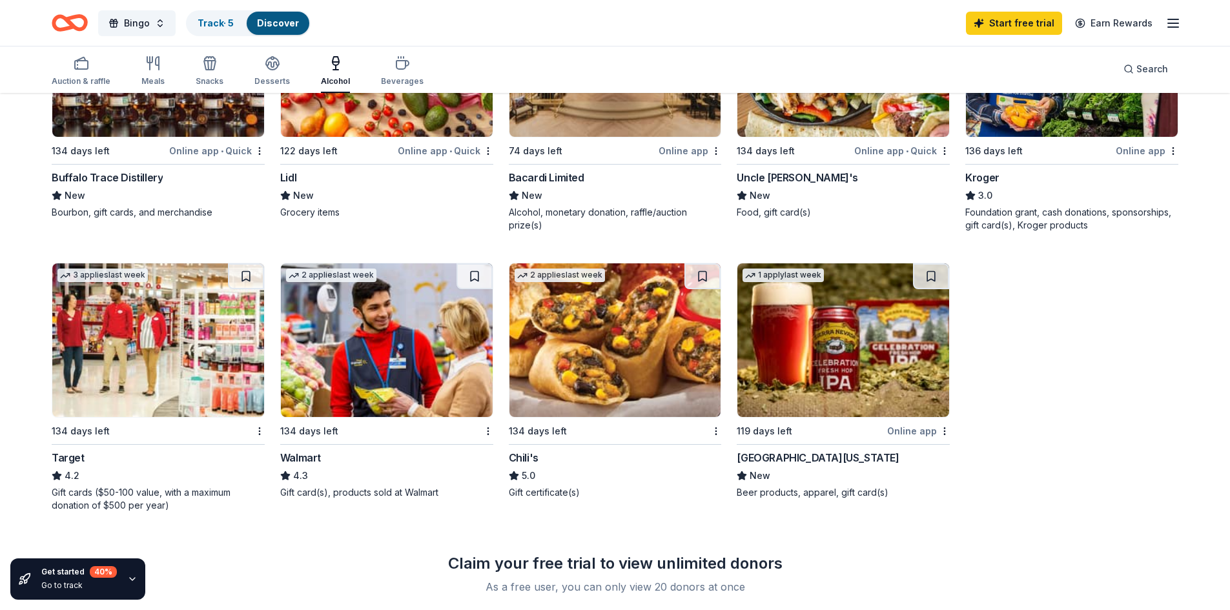
scroll to position [839, 0]
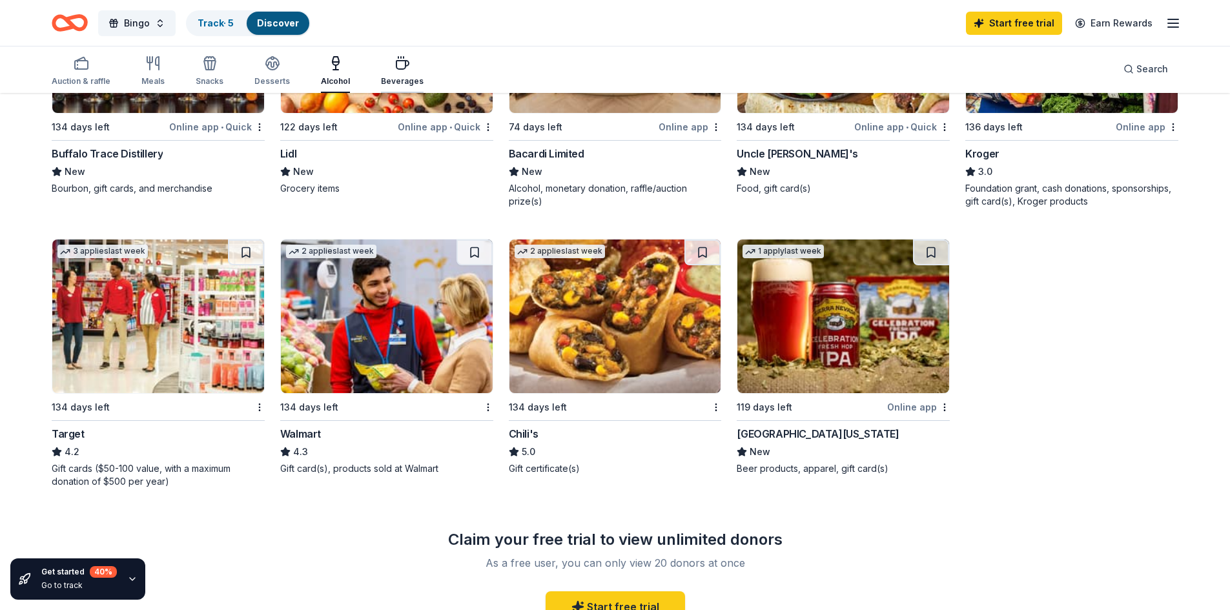
click at [395, 77] on div "Beverages" at bounding box center [402, 81] width 43 height 10
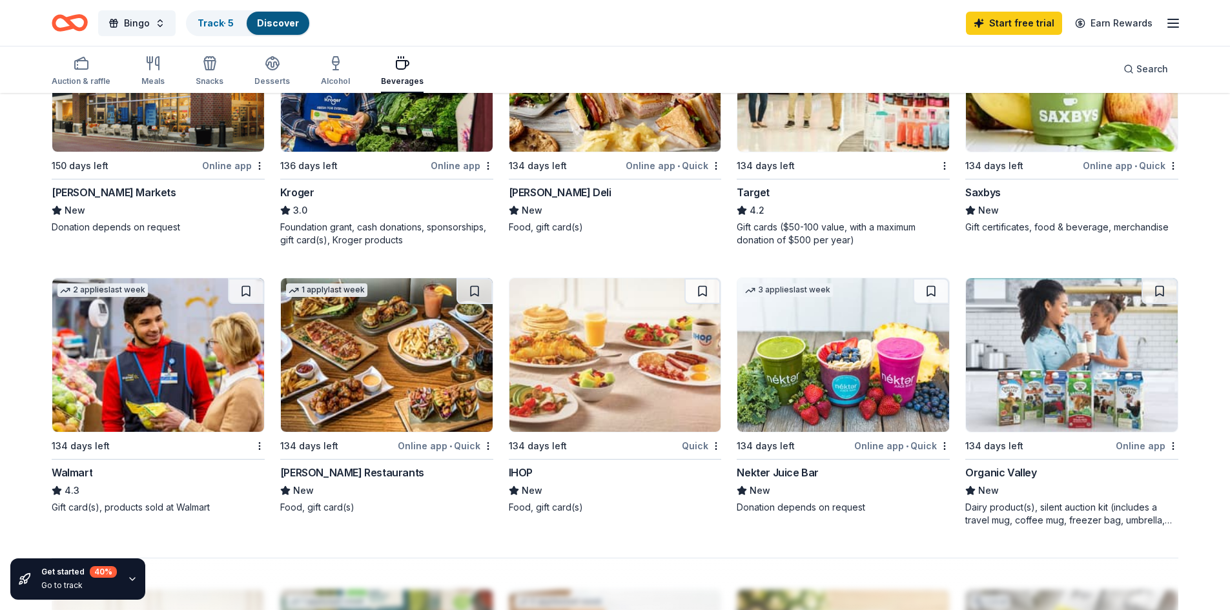
scroll to position [839, 0]
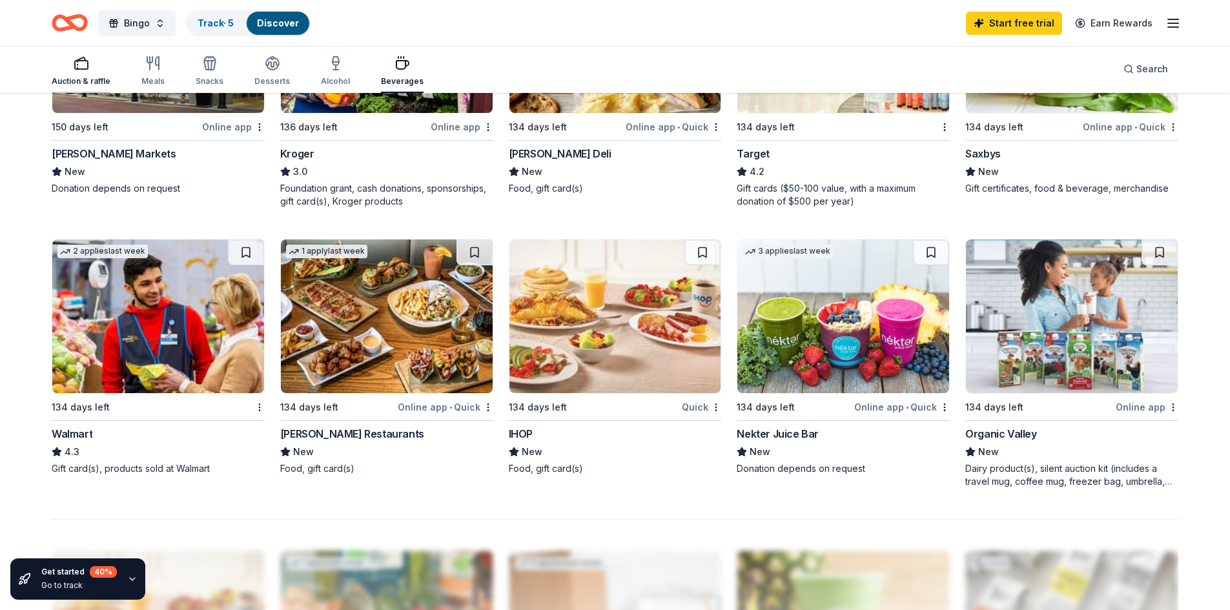
click at [63, 81] on div "Auction & raffle" at bounding box center [81, 81] width 59 height 10
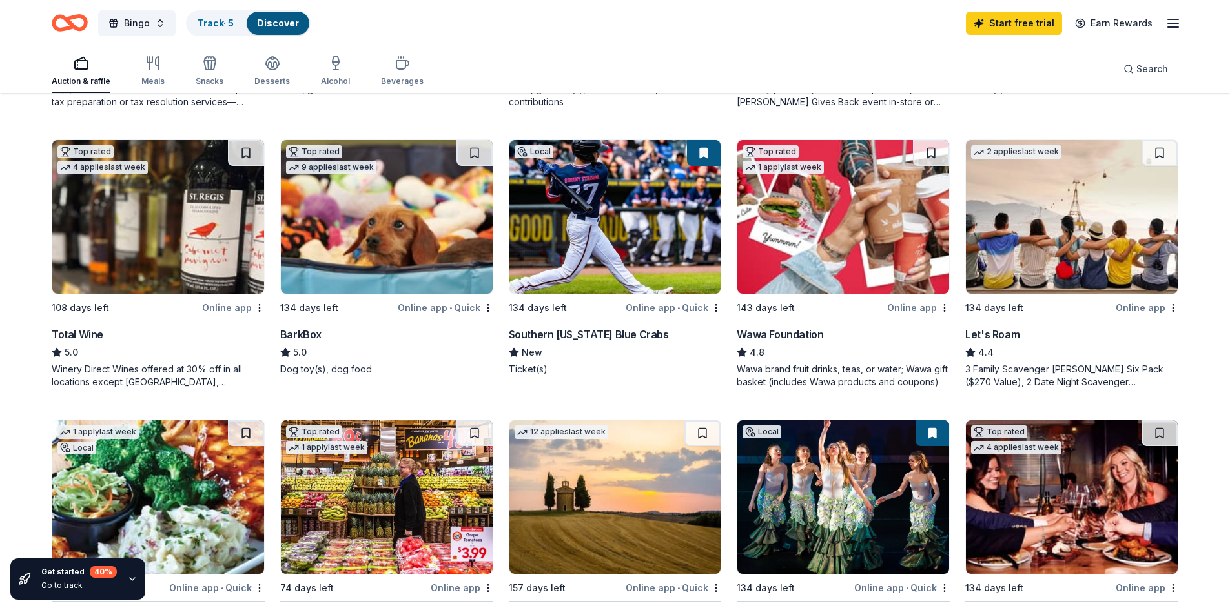
scroll to position [969, 0]
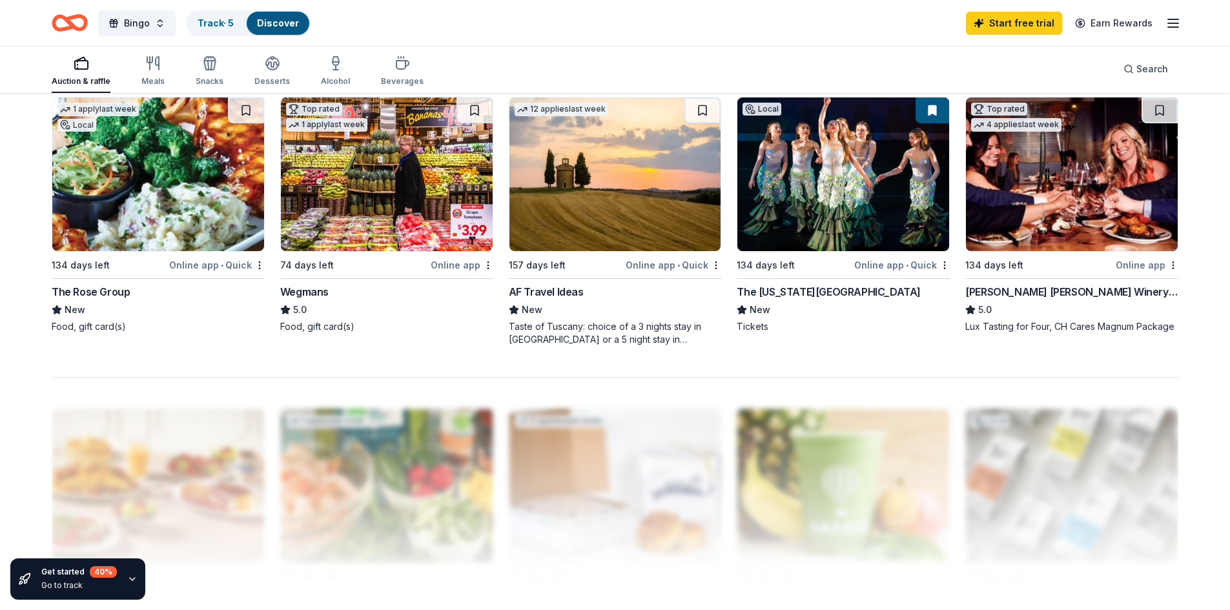
click at [308, 185] on img at bounding box center [387, 175] width 212 height 154
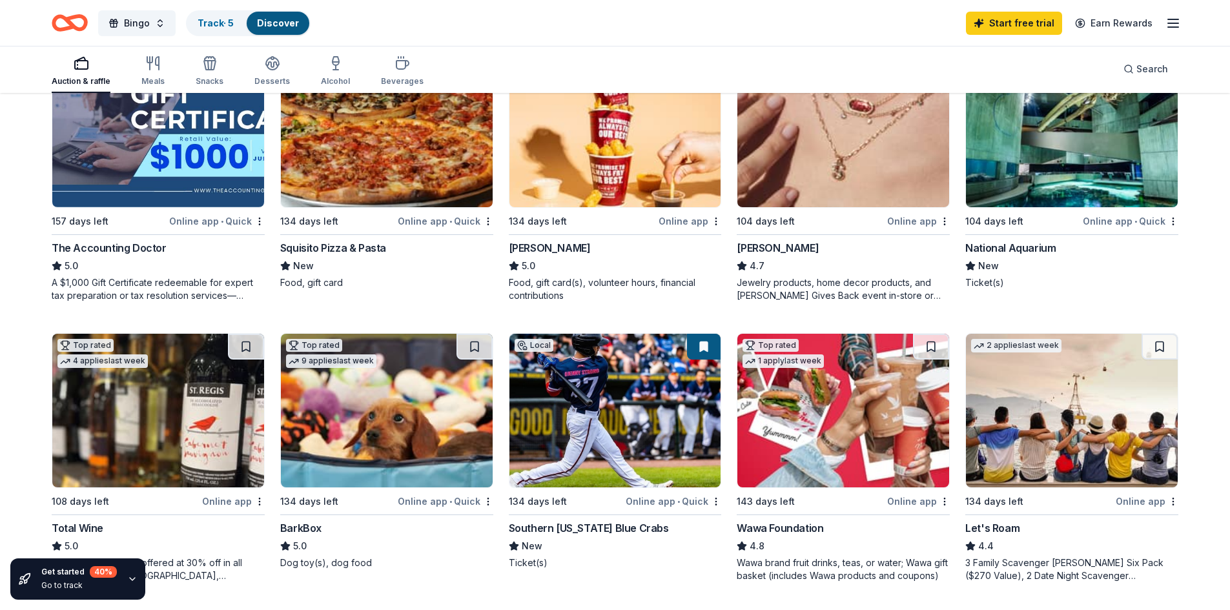
scroll to position [710, 0]
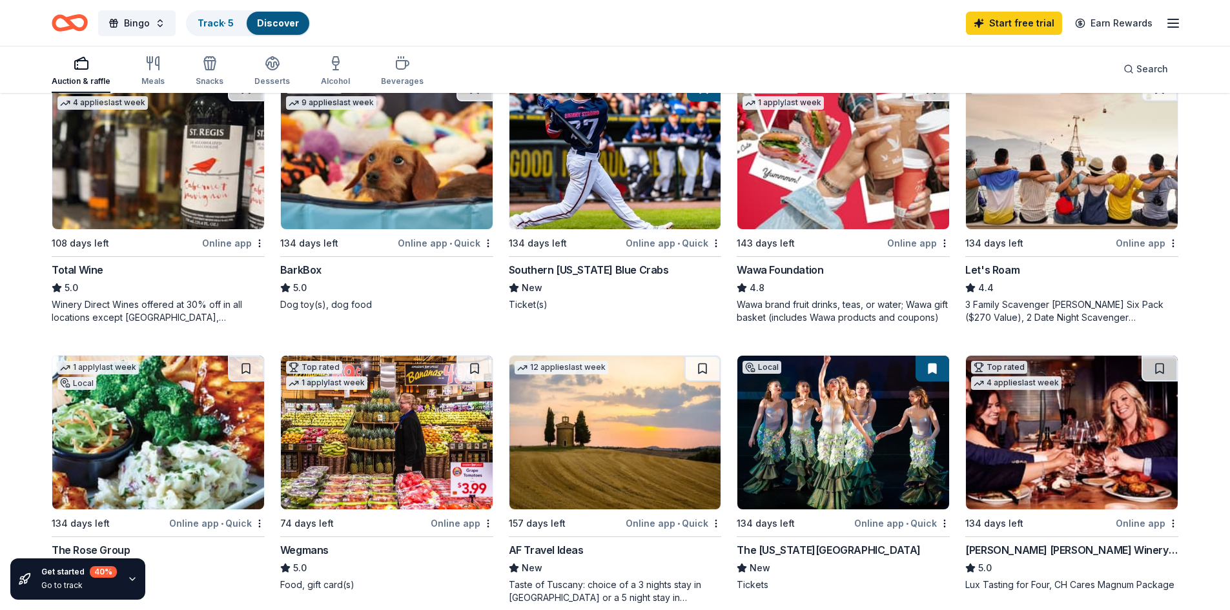
click at [843, 423] on img at bounding box center [843, 433] width 212 height 154
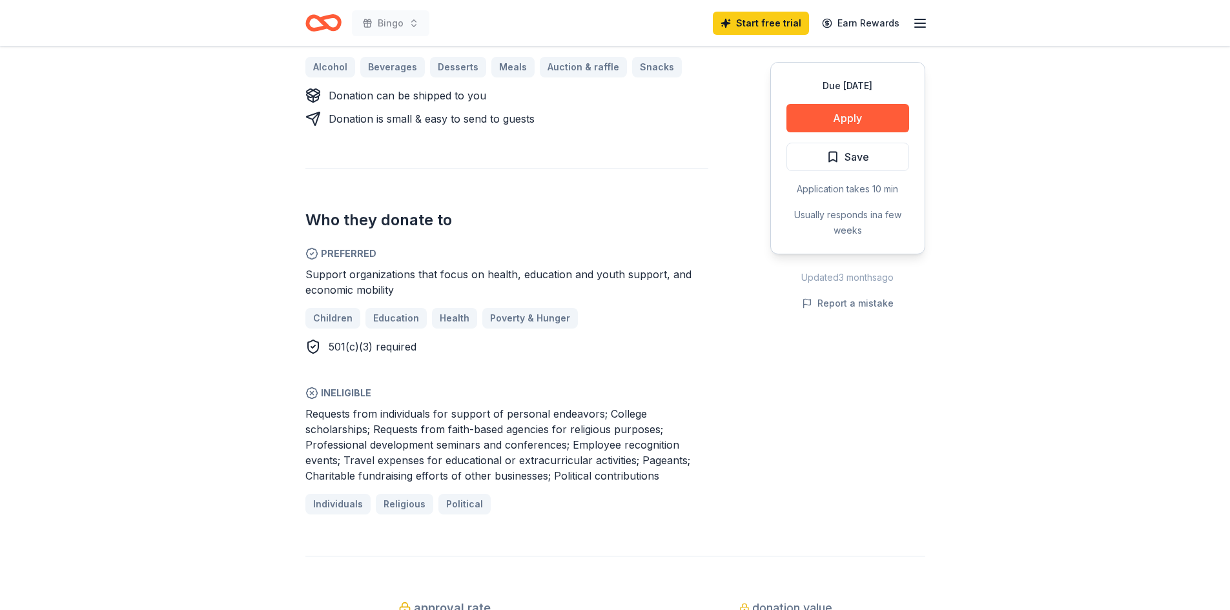
scroll to position [646, 0]
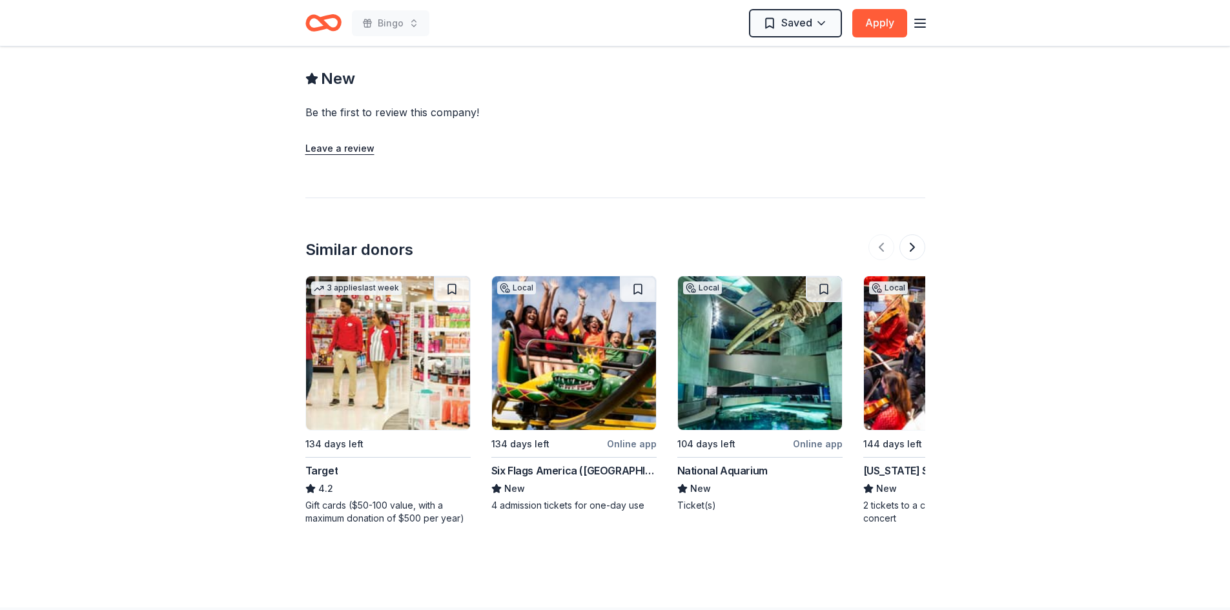
scroll to position [1033, 0]
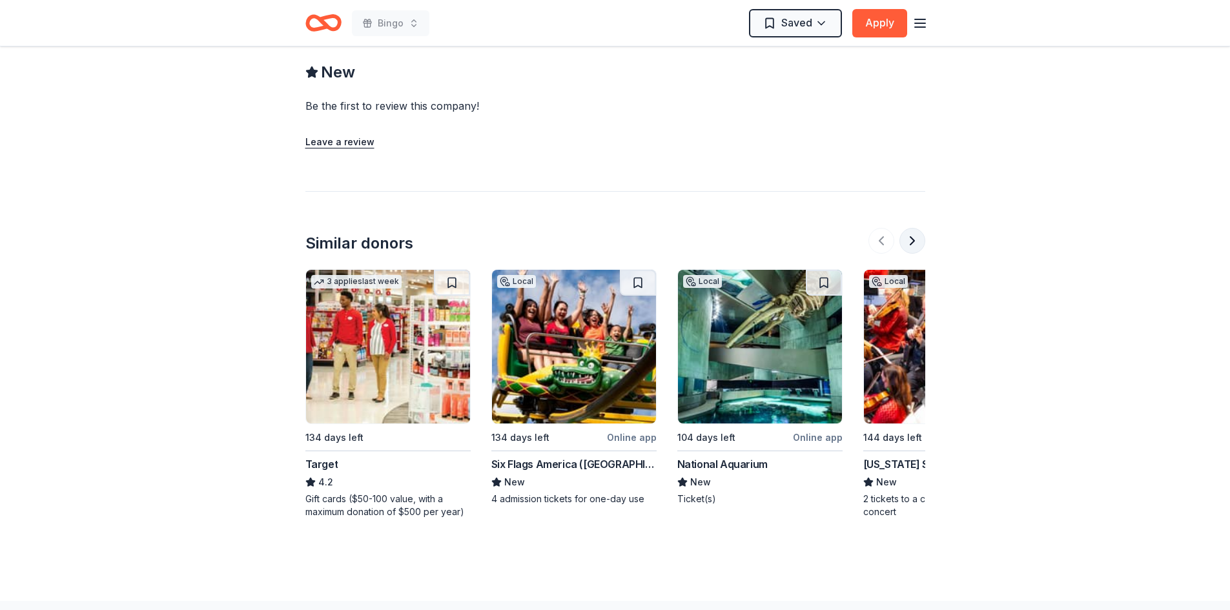
click at [909, 228] on button at bounding box center [913, 241] width 26 height 26
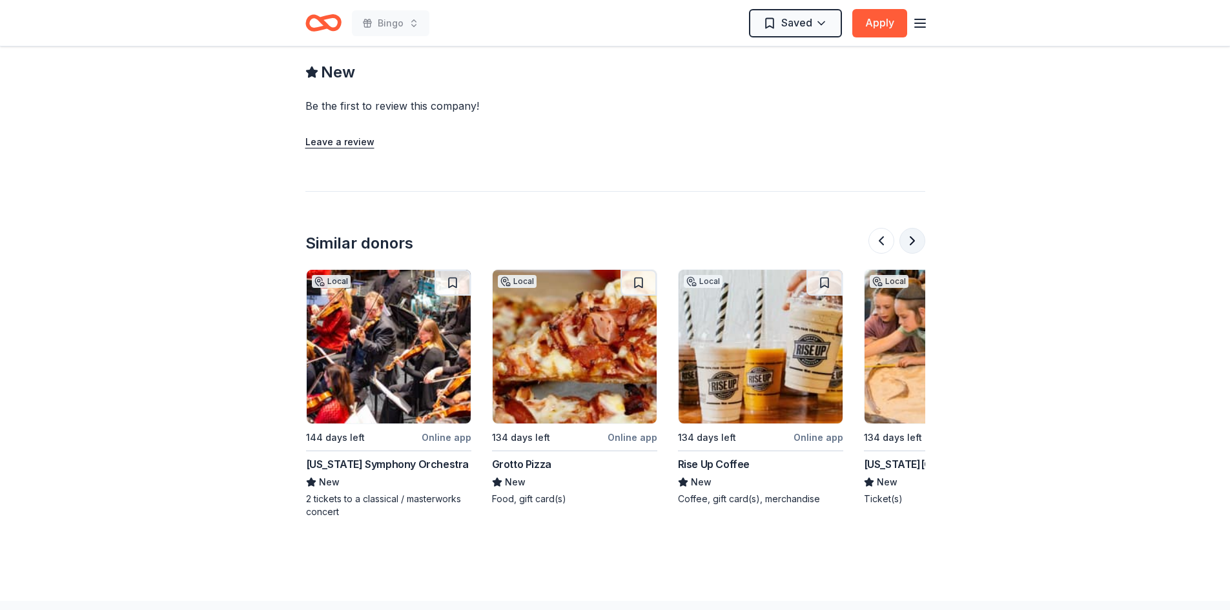
scroll to position [0, 558]
click at [908, 231] on button at bounding box center [913, 241] width 26 height 26
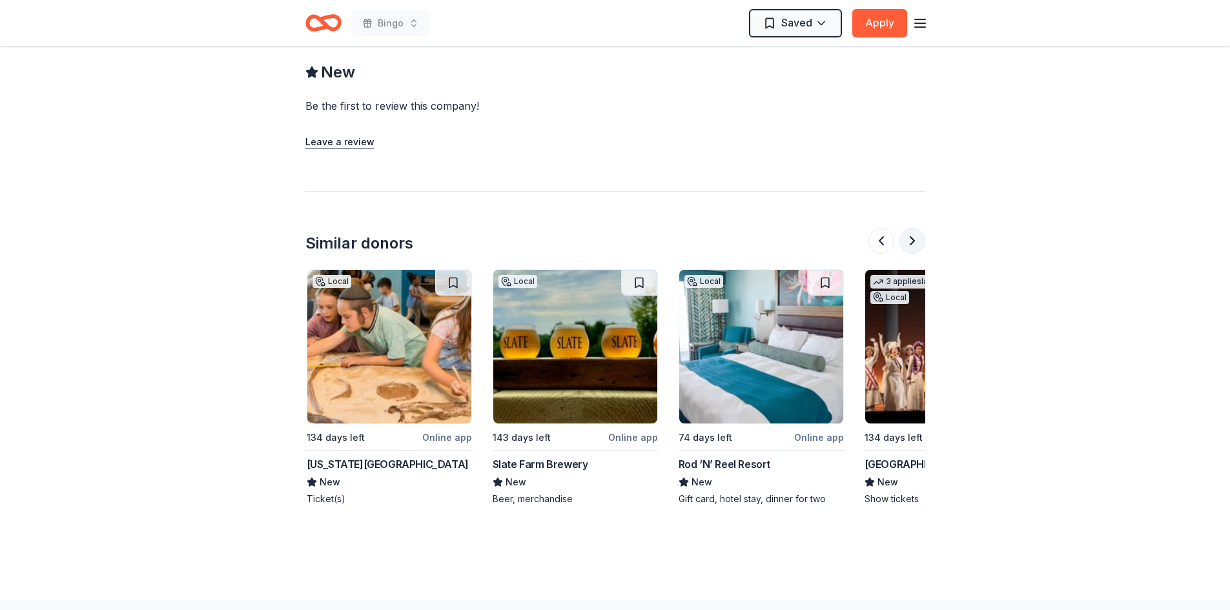
scroll to position [0, 1116]
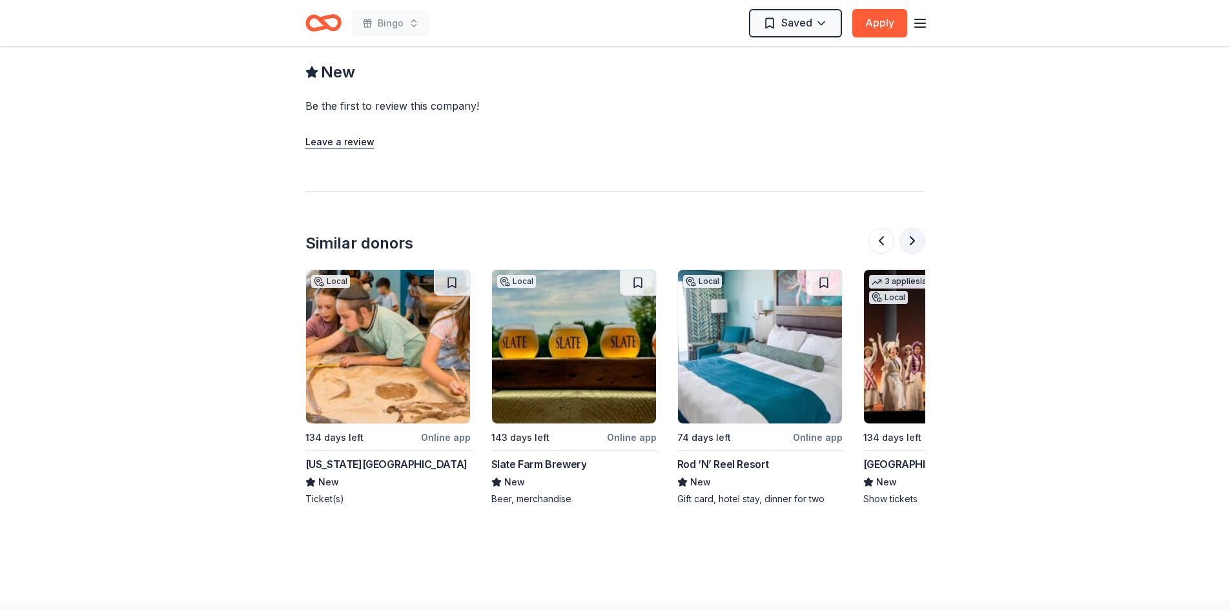
click at [908, 231] on button at bounding box center [913, 241] width 26 height 26
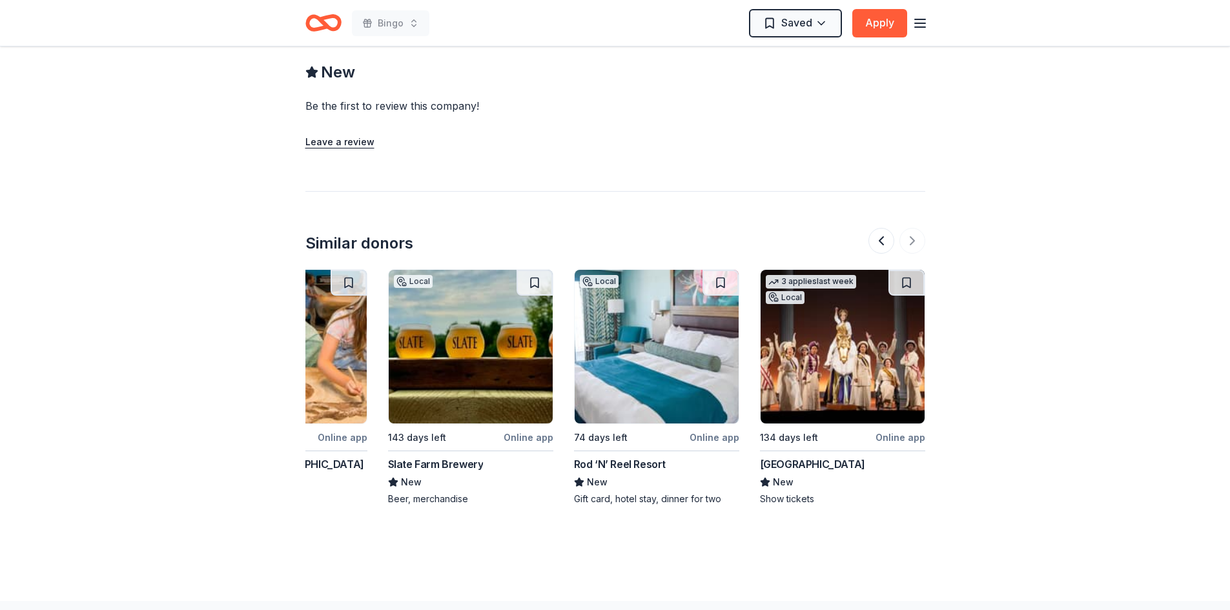
click at [830, 334] on img at bounding box center [843, 347] width 164 height 154
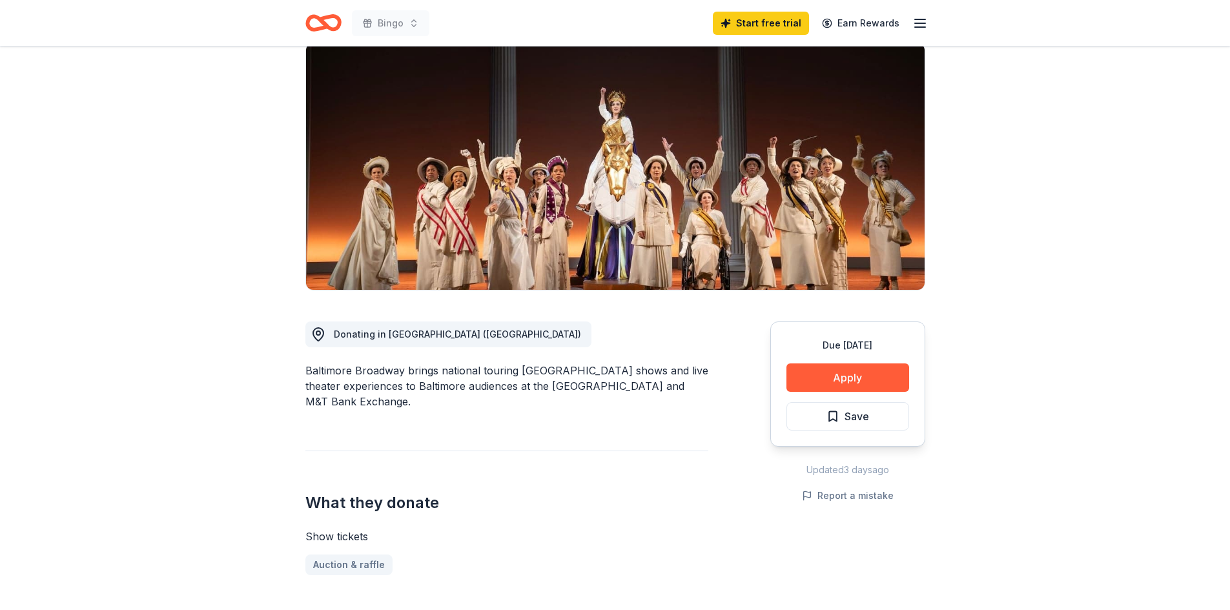
scroll to position [65, 0]
